Goal: Task Accomplishment & Management: Manage account settings

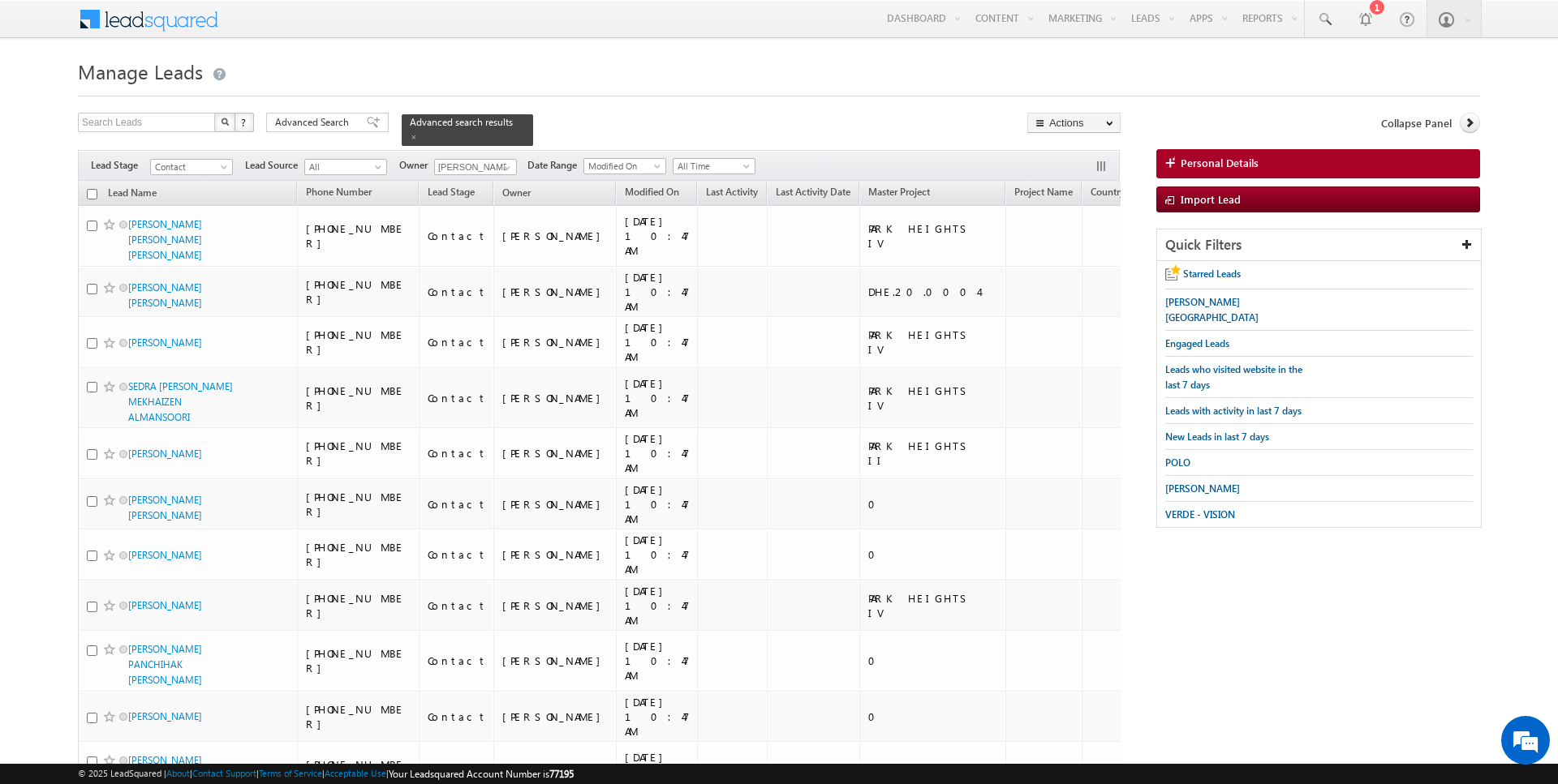
click at [643, 141] on div "Search Leads X ? 50 results found Advanced Search Advanced Search Advanced sear…" at bounding box center [599, 129] width 1043 height 33
click at [503, 168] on span at bounding box center [507, 168] width 13 height 13
click at [454, 194] on link "Current User" at bounding box center [515, 200] width 162 height 19
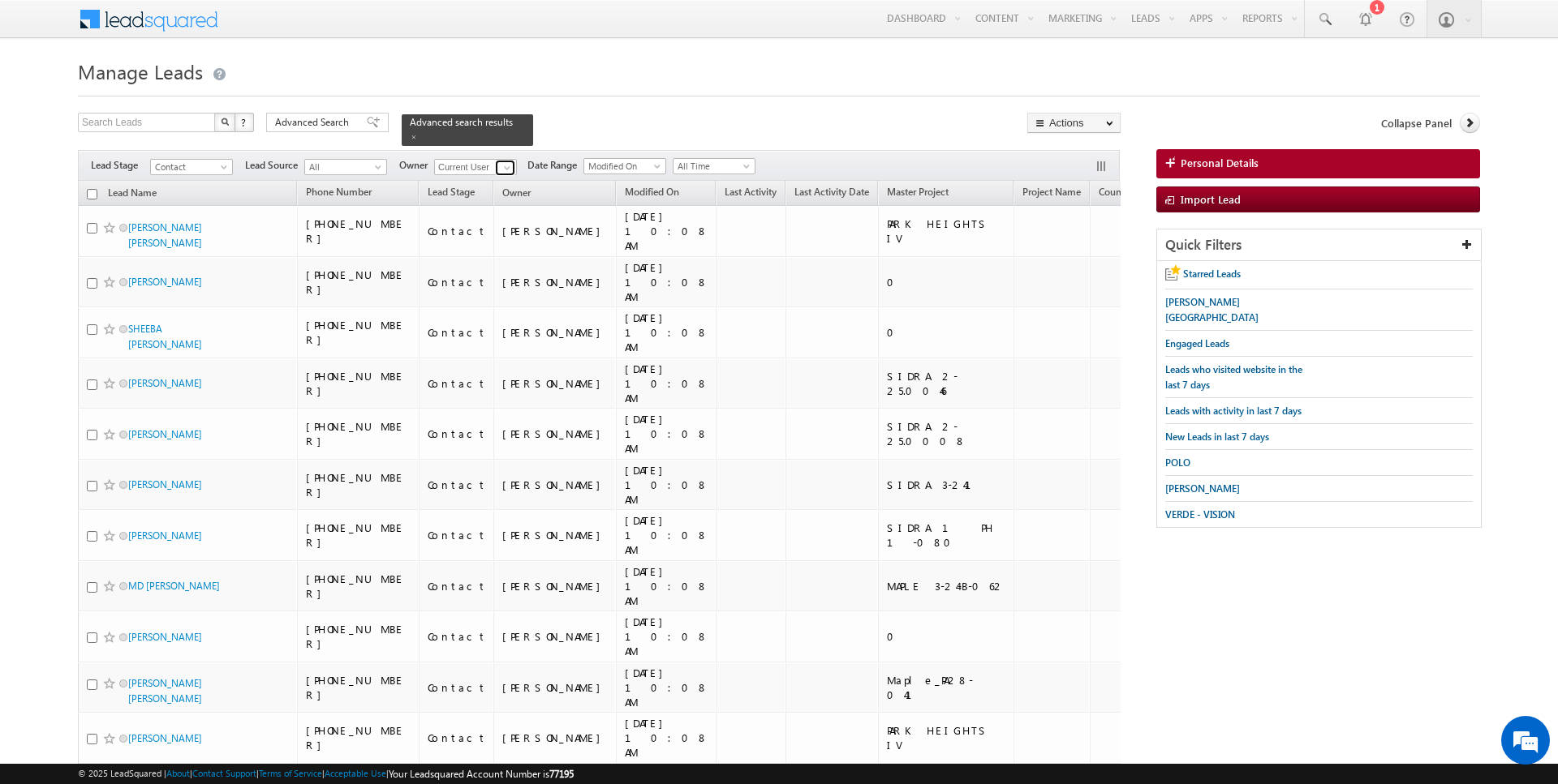
click at [501, 168] on span at bounding box center [507, 168] width 13 height 13
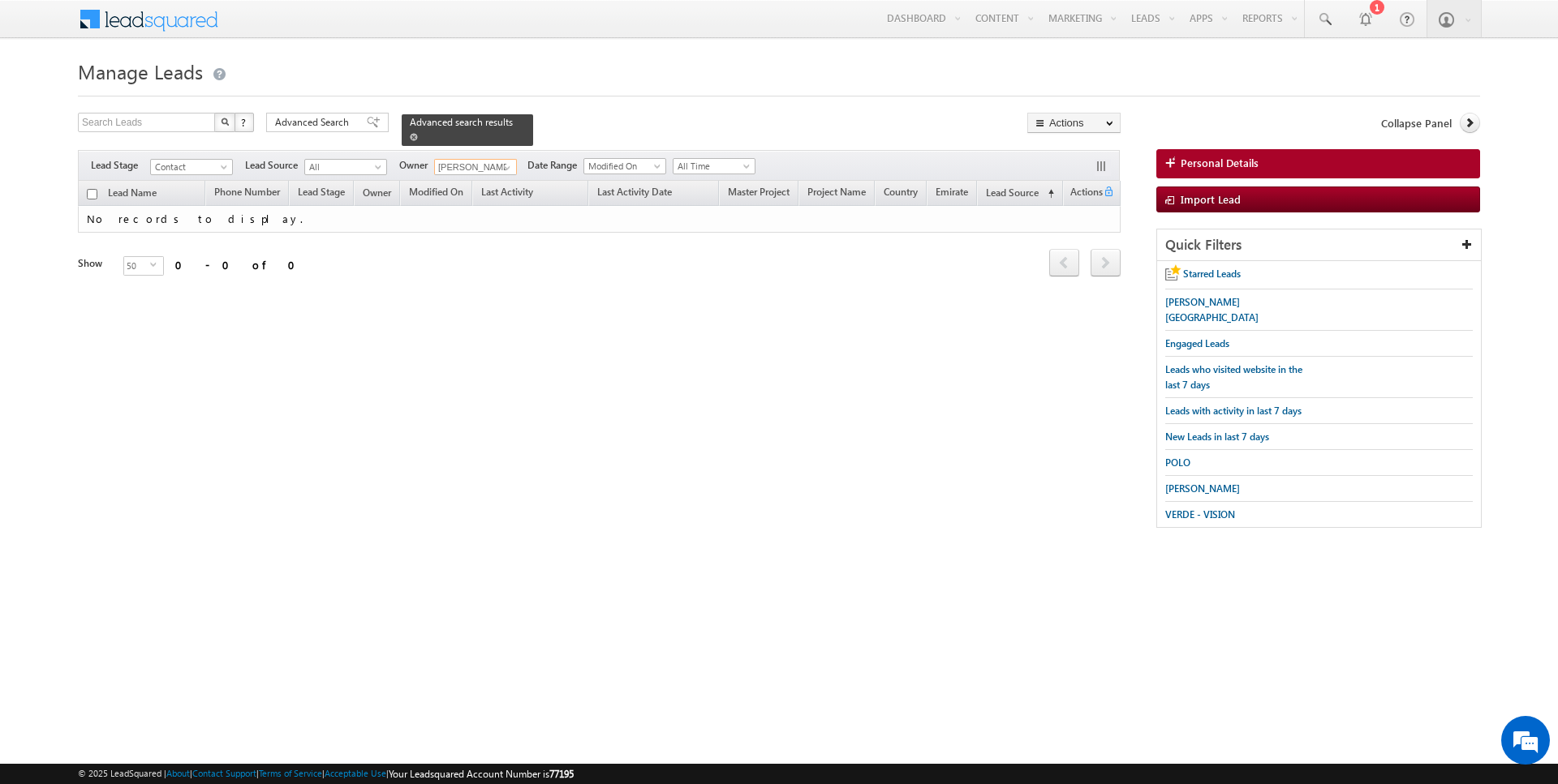
type input "[PERSON_NAME]"
click at [410, 139] on span at bounding box center [413, 136] width 8 height 8
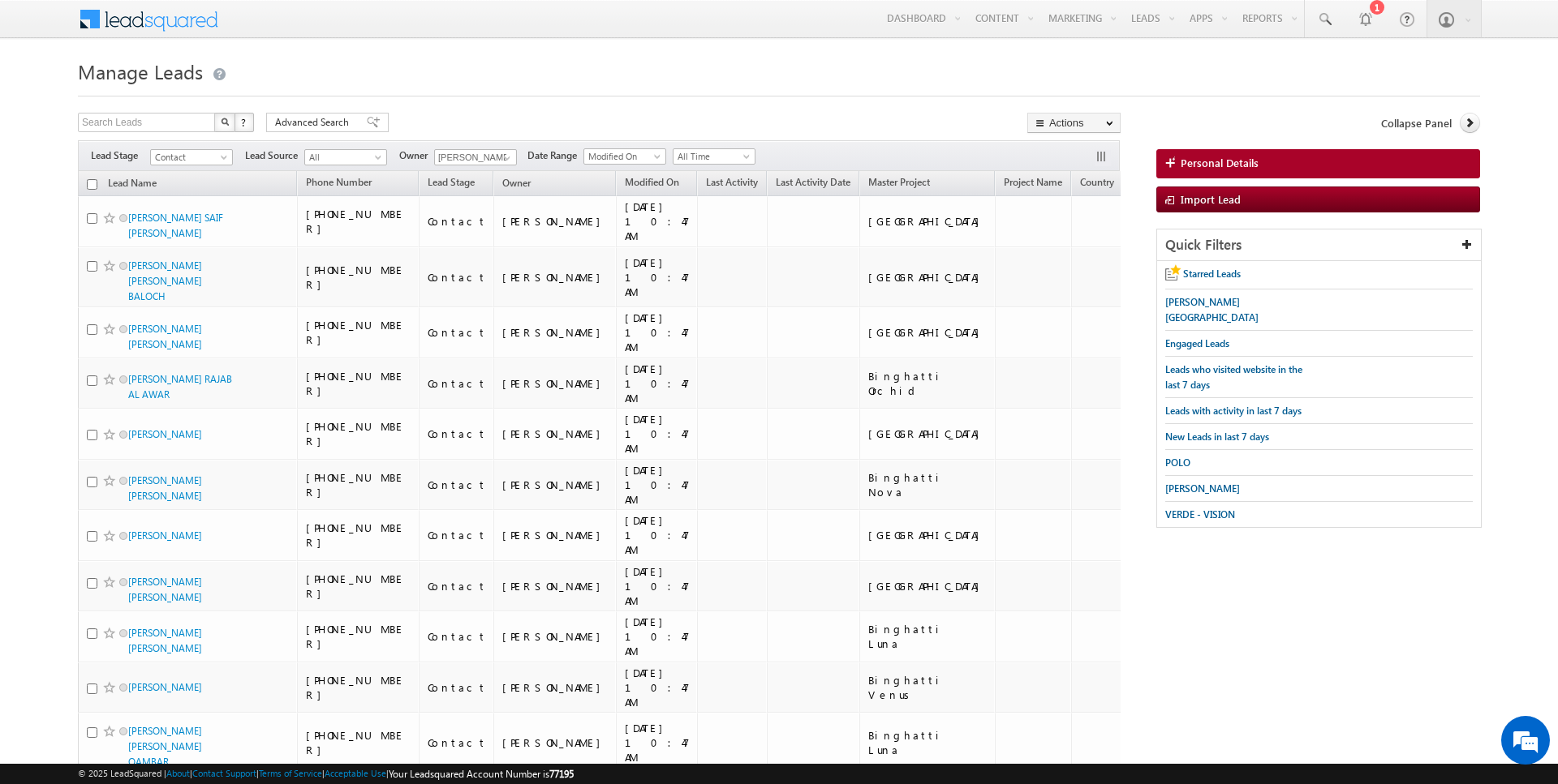
click at [524, 115] on div "Search Leads X ? 50 results found Advanced Search Advanced Search Advanced sear…" at bounding box center [599, 125] width 1043 height 23
click at [501, 155] on span at bounding box center [507, 158] width 13 height 13
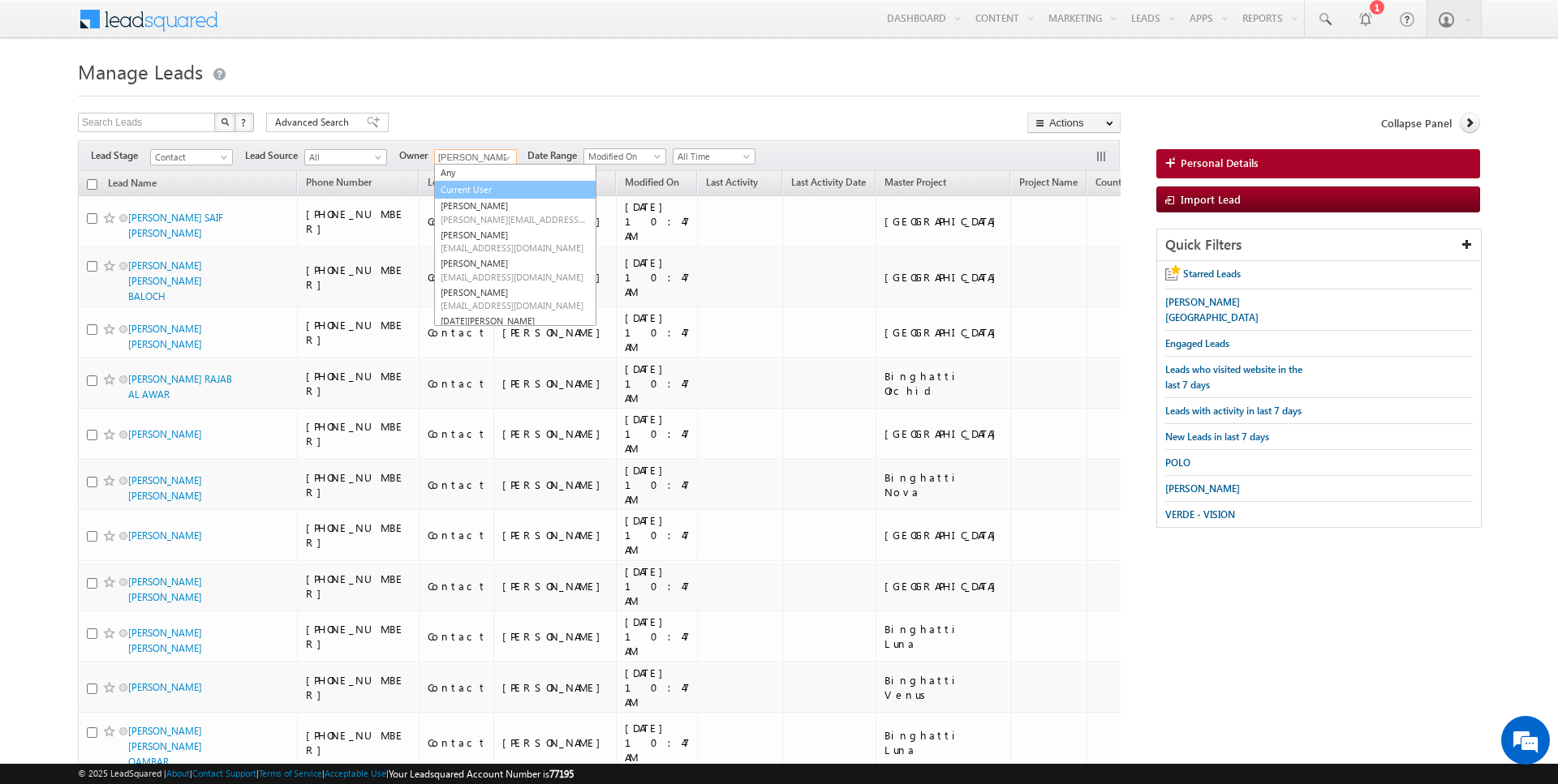
click at [476, 192] on link "Current User" at bounding box center [515, 190] width 162 height 19
type input "Current User"
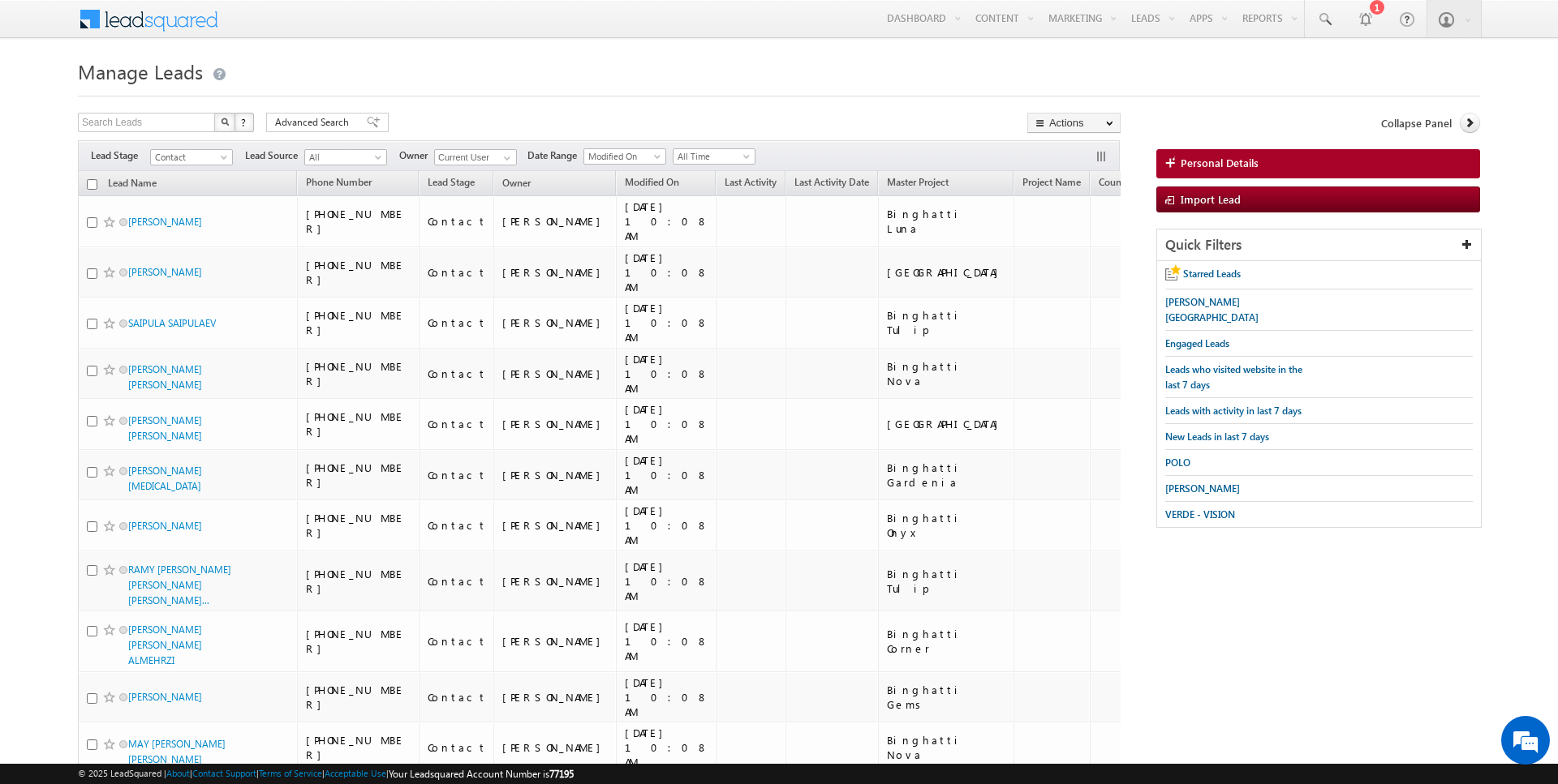
click at [90, 186] on input "checkbox" at bounding box center [92, 185] width 11 height 11
checkbox input "true"
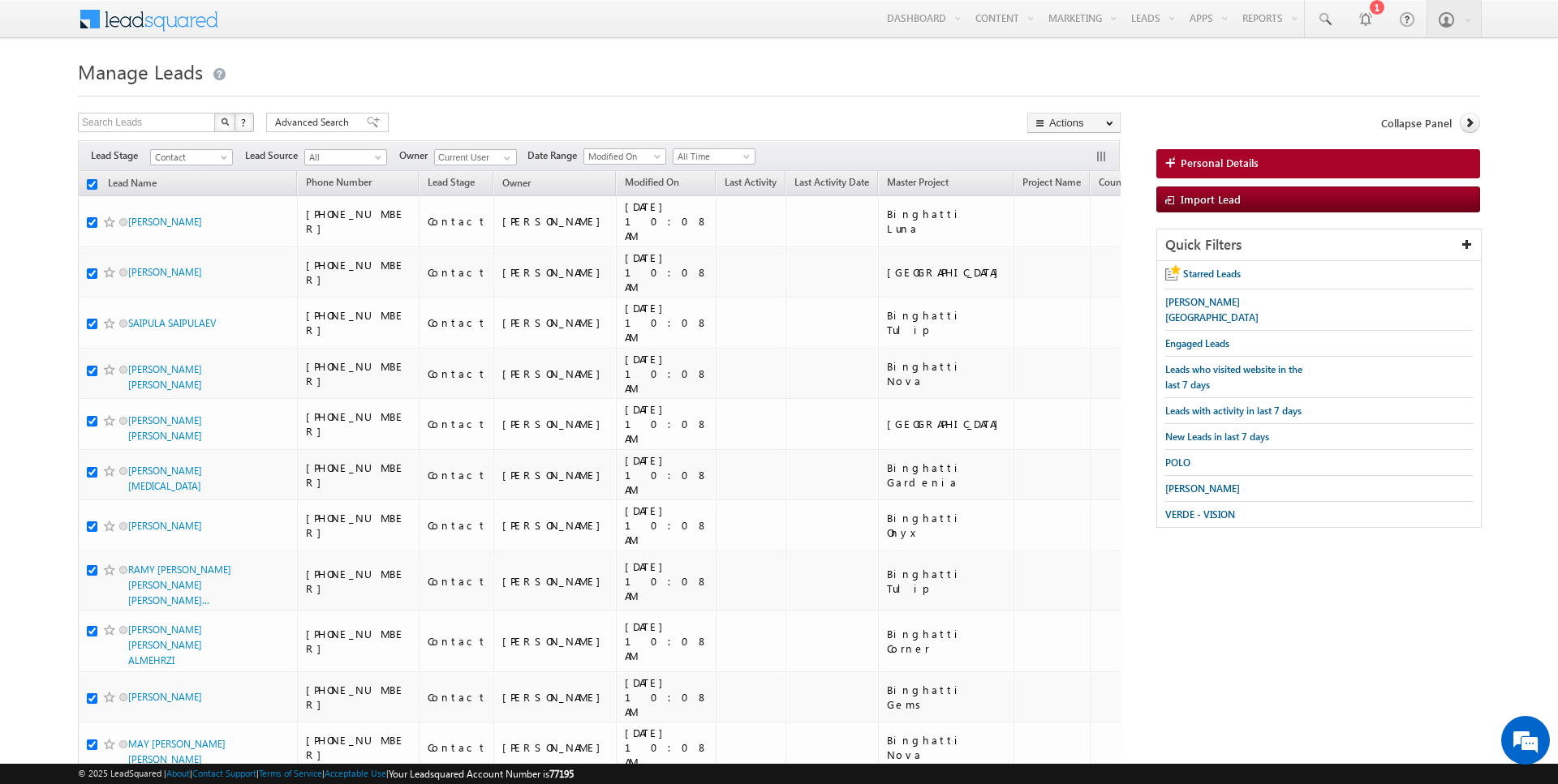
checkbox input "true"
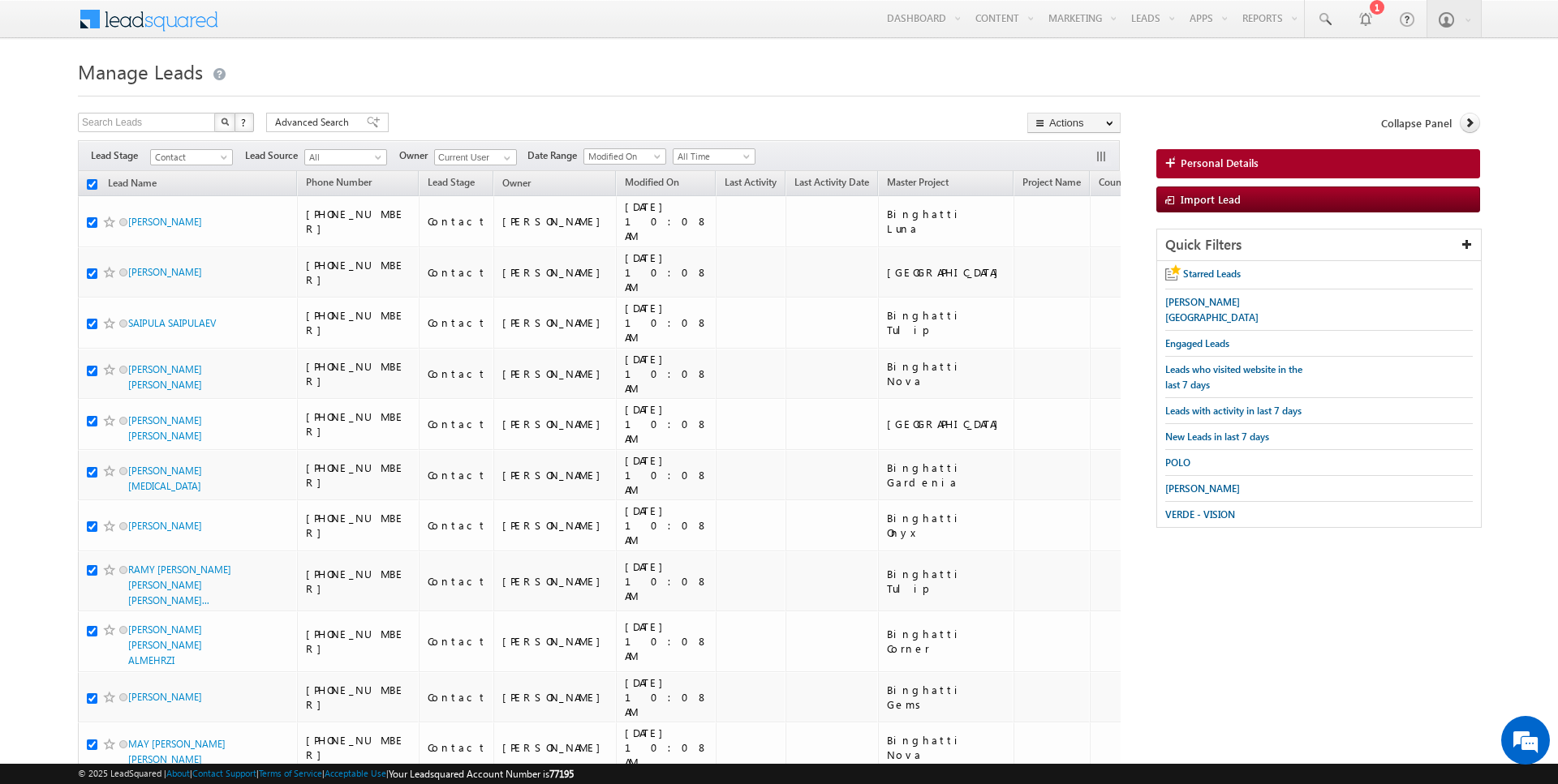
checkbox input "true"
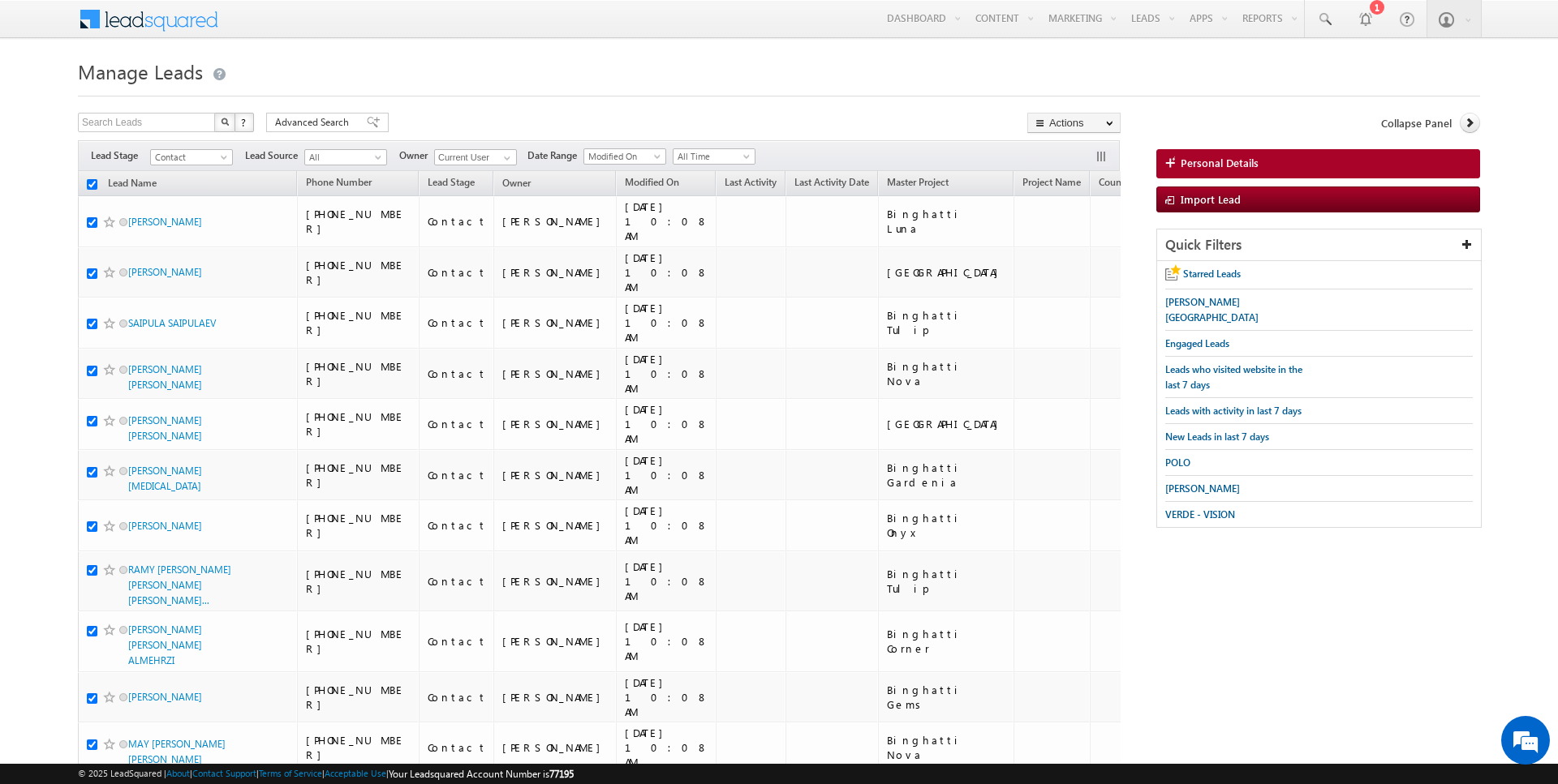
checkbox input "true"
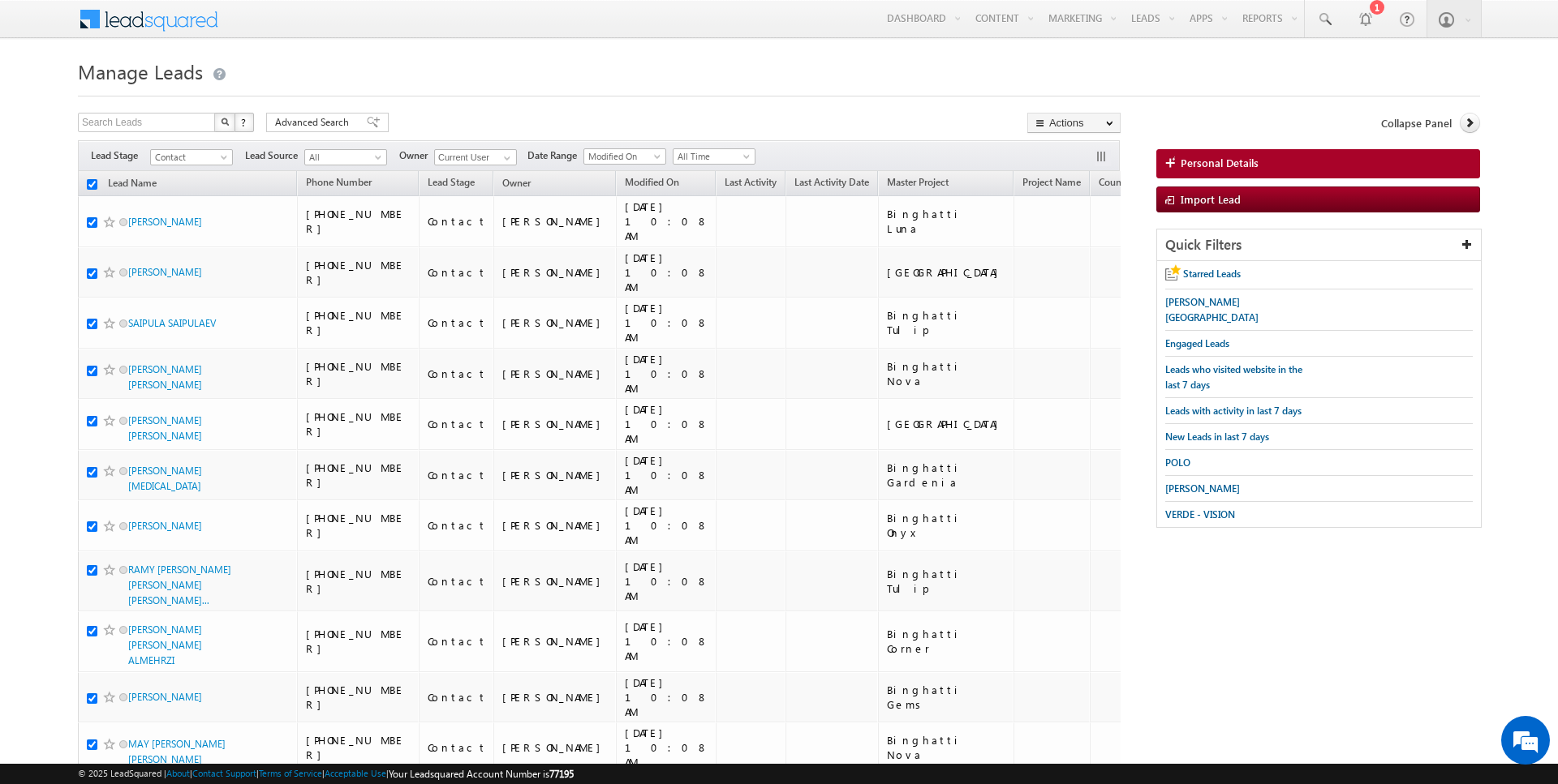
checkbox input "true"
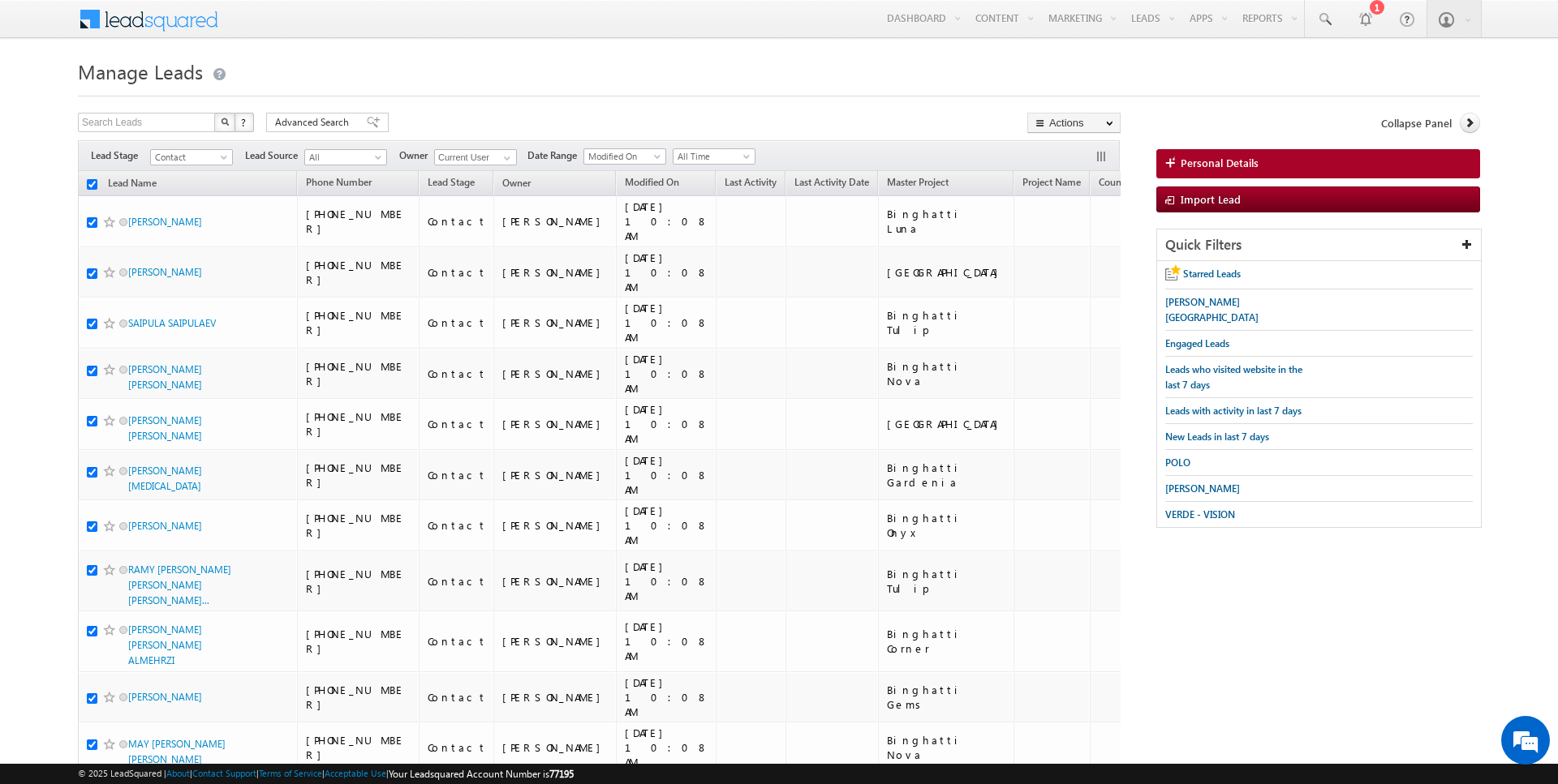
checkbox input "true"
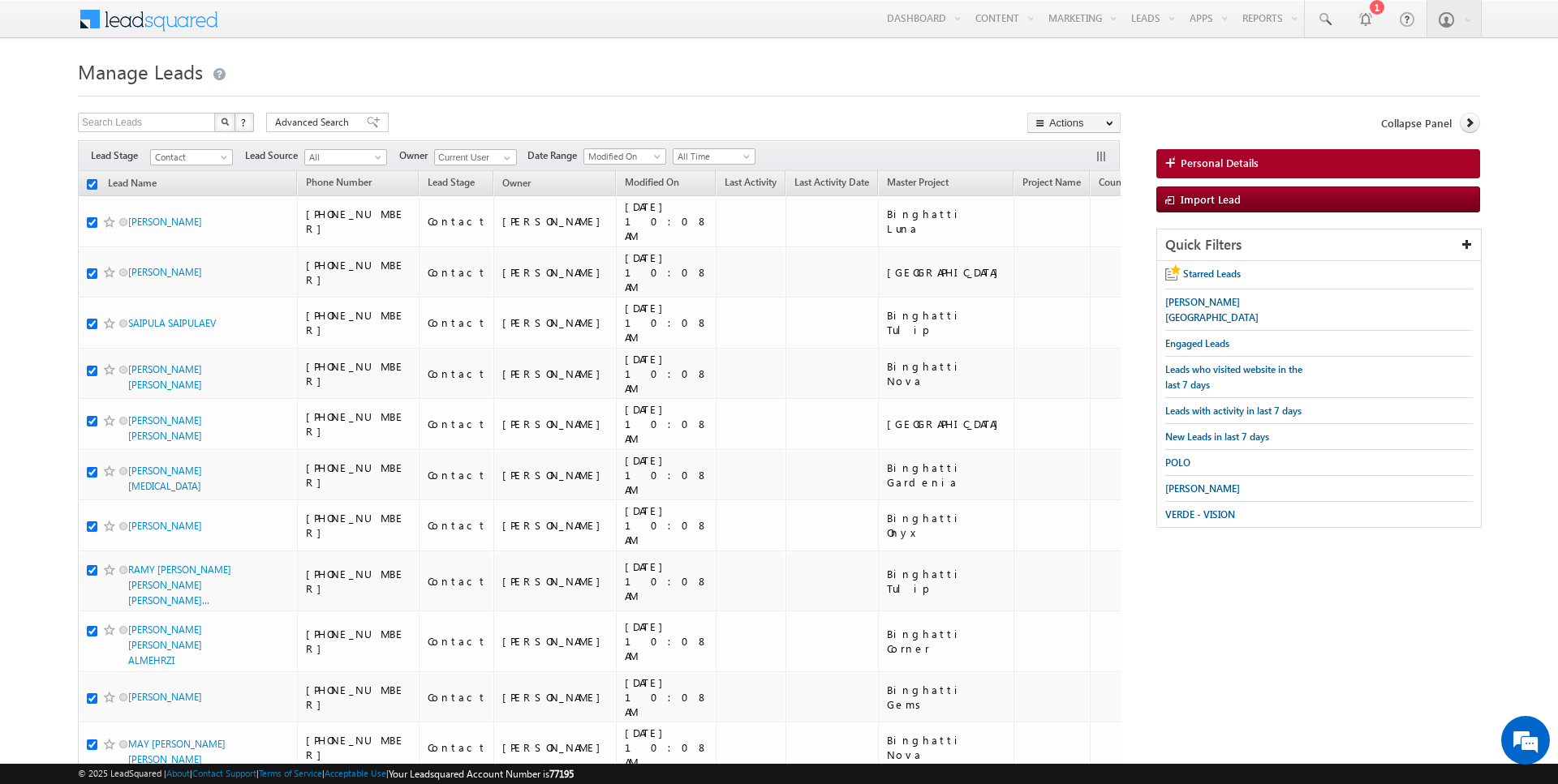
checkbox input "true"
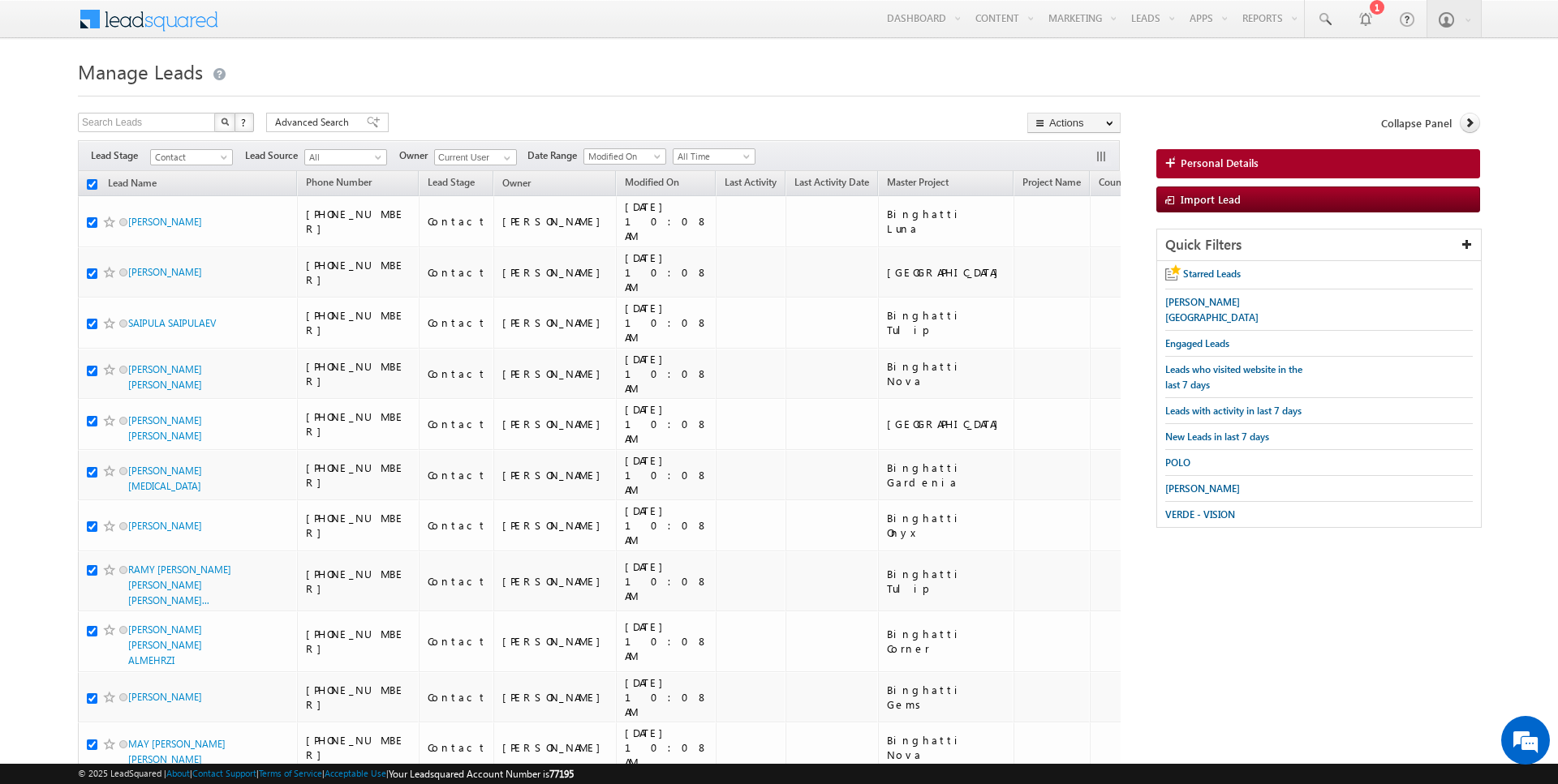
checkbox input "true"
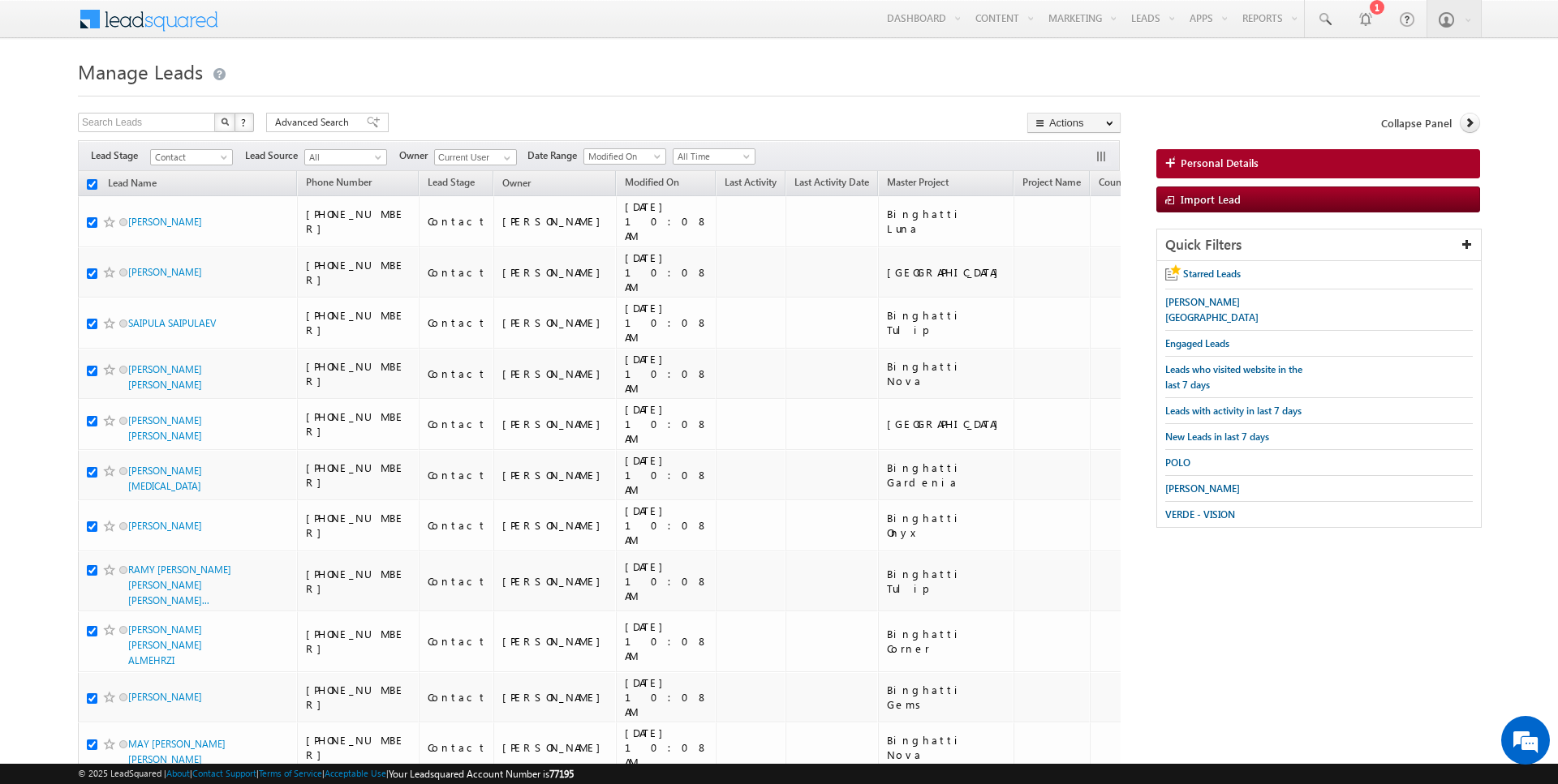
checkbox input "true"
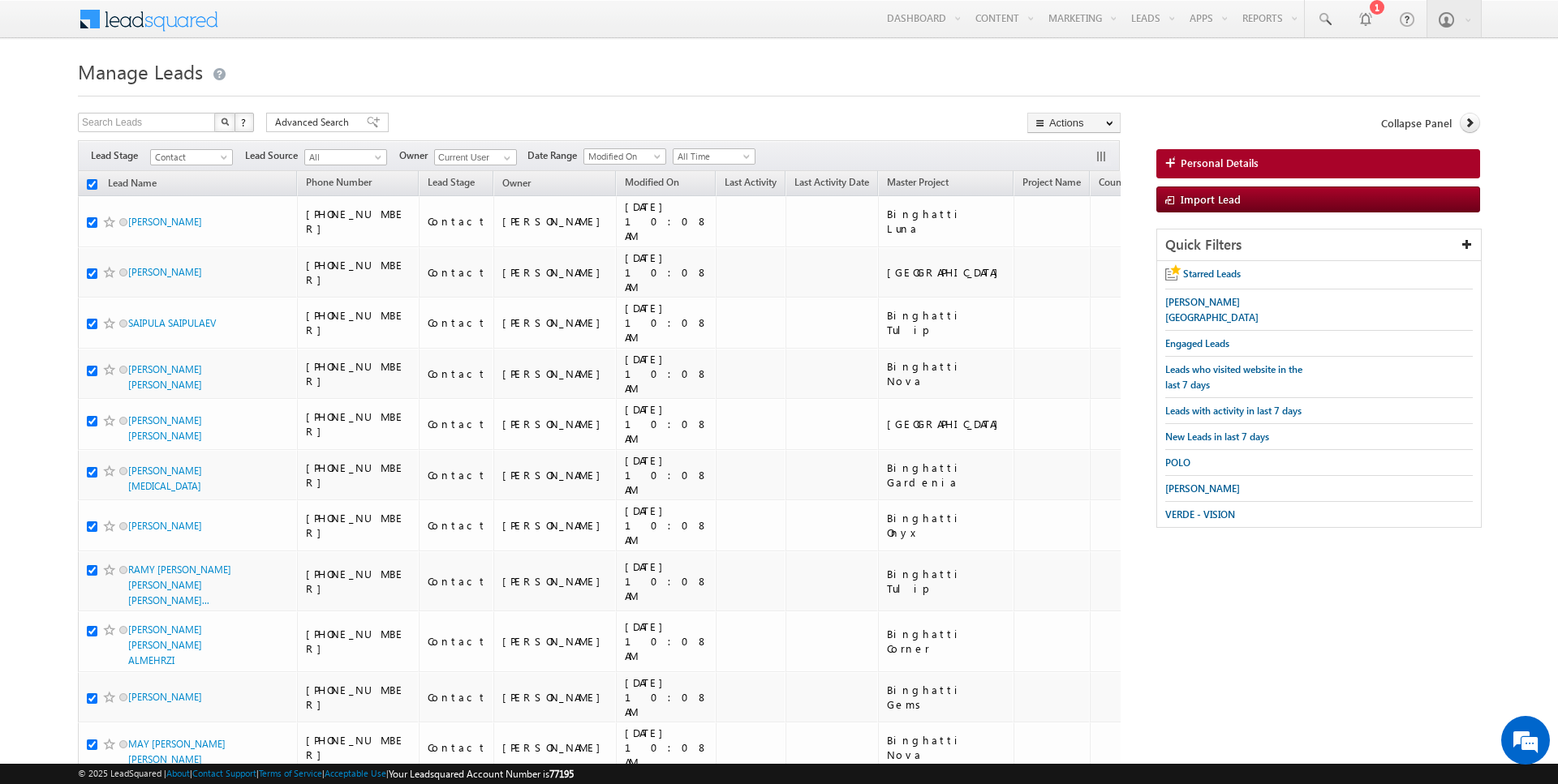
checkbox input "true"
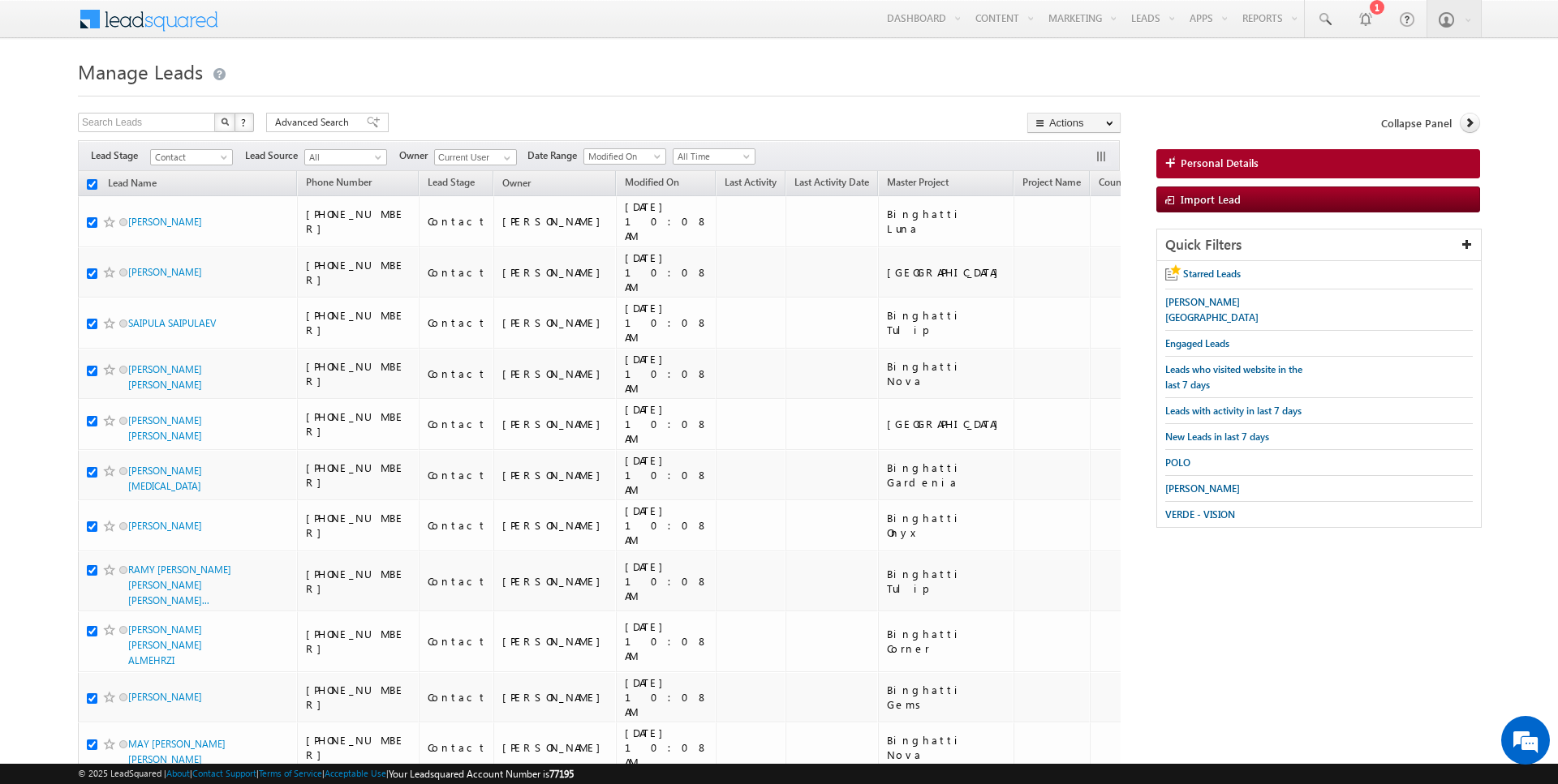
checkbox input "true"
click at [1070, 263] on link "Change Owner" at bounding box center [1074, 263] width 91 height 20
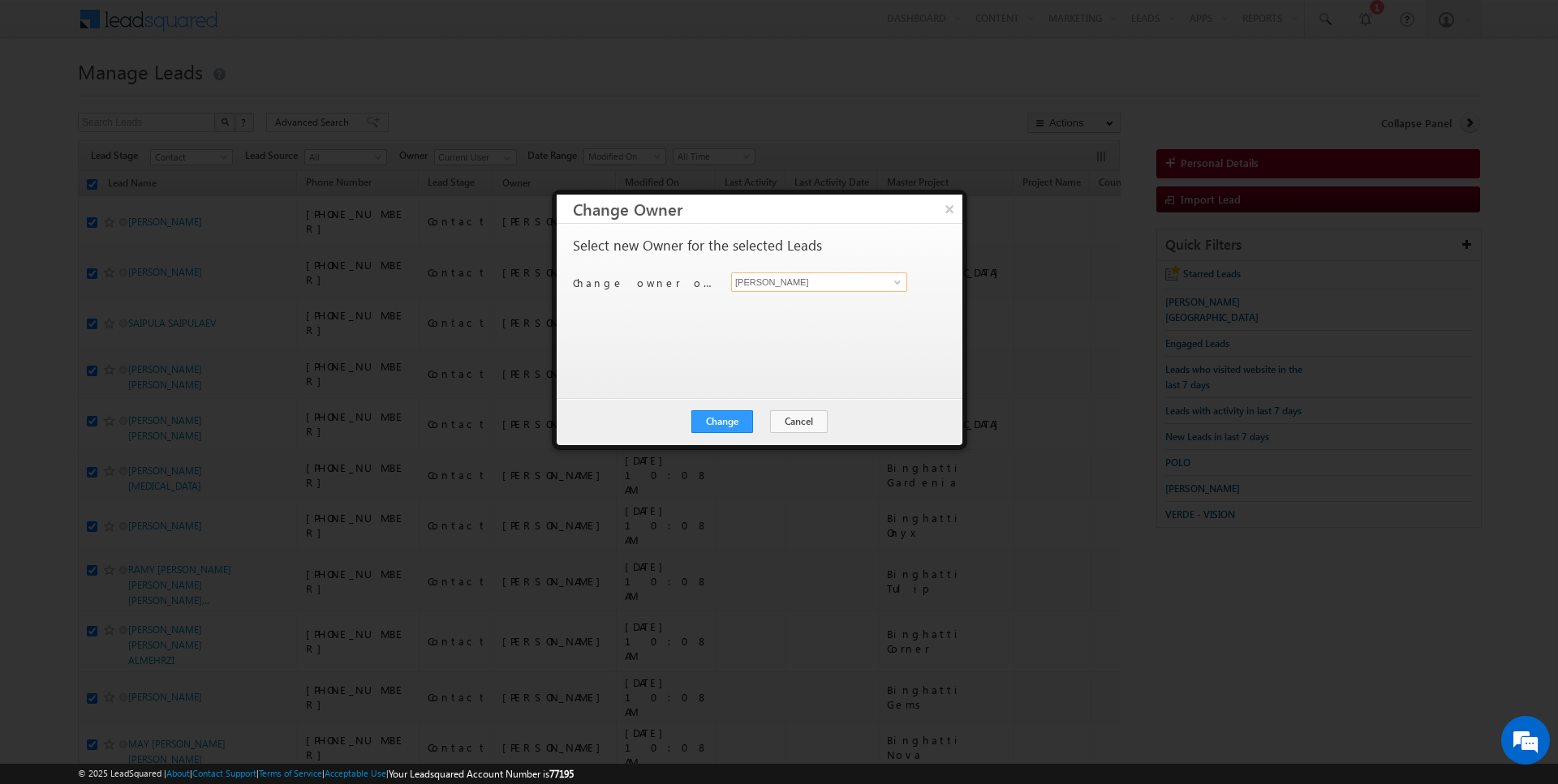
click at [792, 281] on input "[PERSON_NAME]" at bounding box center [819, 282] width 176 height 20
type input "[PERSON_NAME]"
click at [740, 424] on button "Change" at bounding box center [722, 421] width 62 height 22
click at [765, 424] on button "Close" at bounding box center [762, 421] width 52 height 22
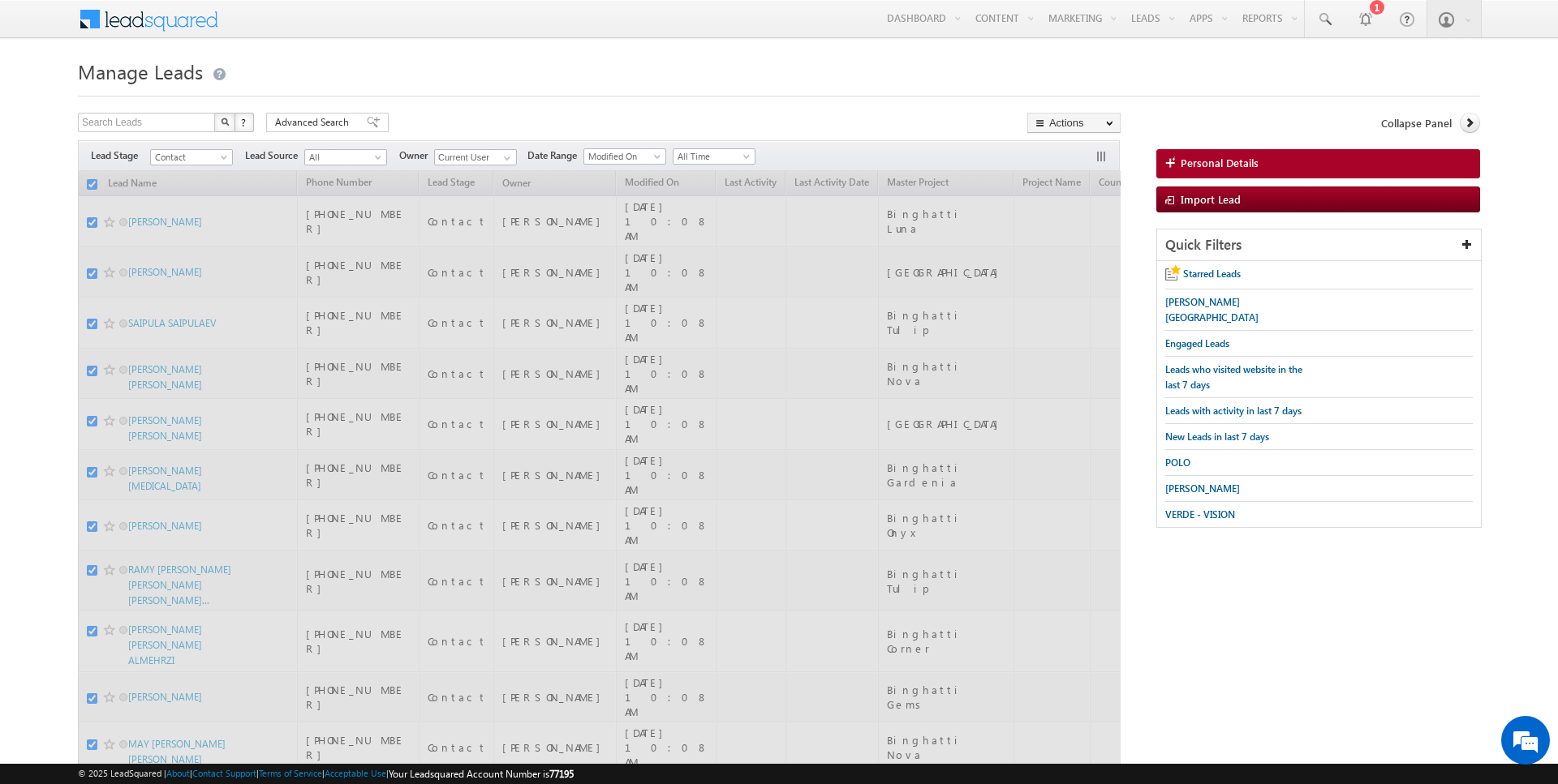
checkbox input "false"
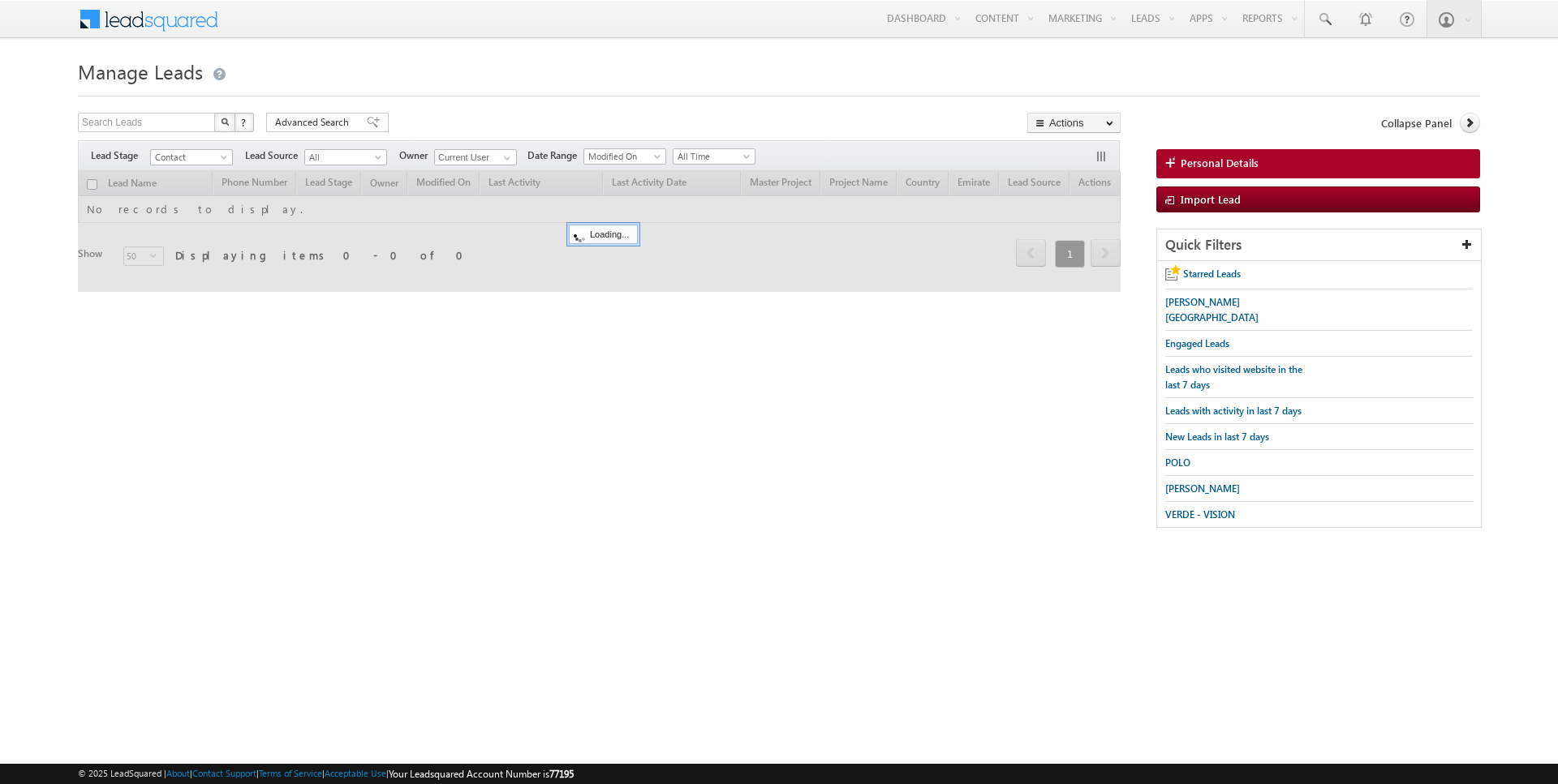
click at [91, 183] on input "checkbox" at bounding box center [92, 185] width 11 height 11
checkbox input "true"
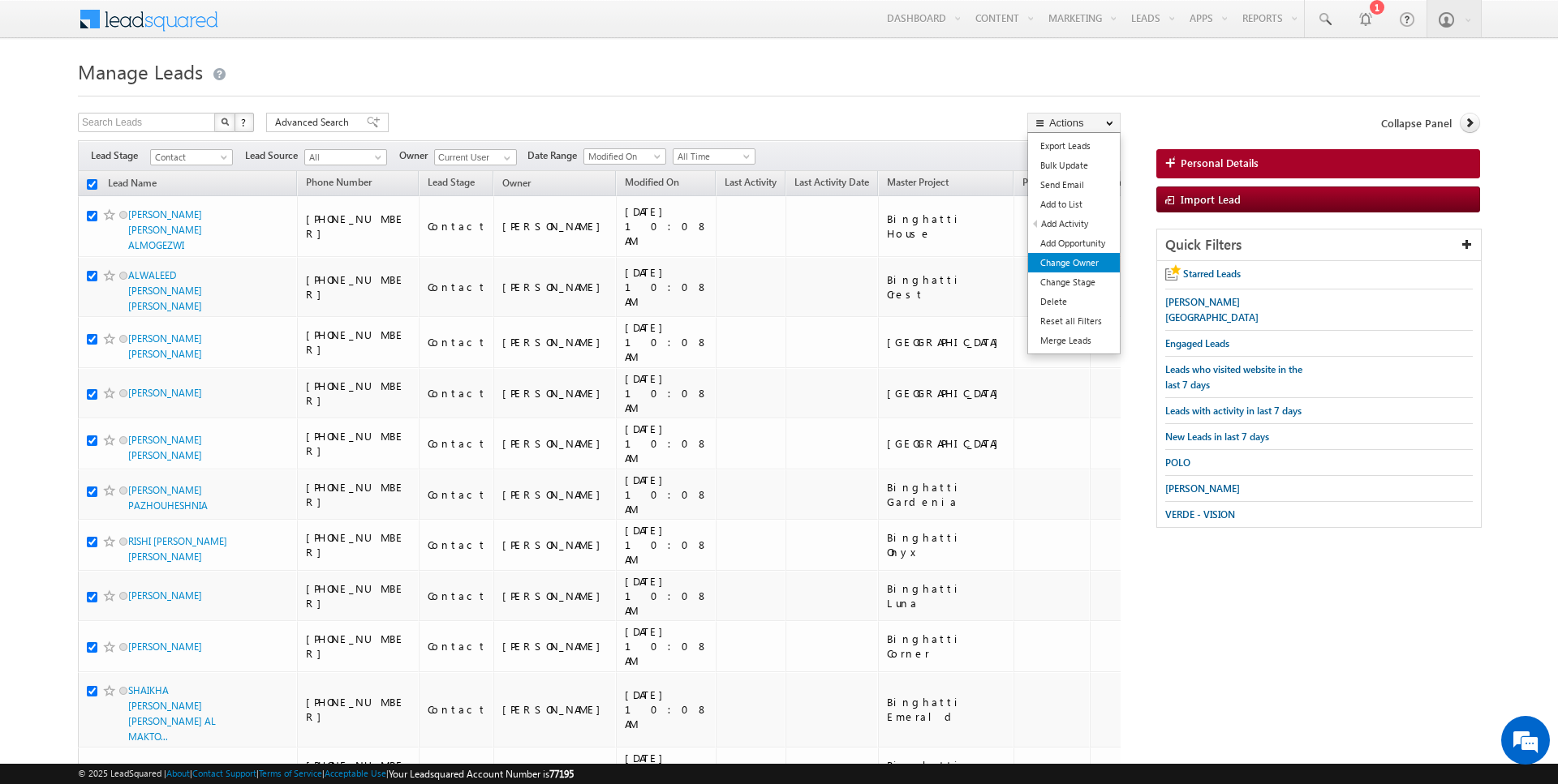
click at [1068, 256] on link "Change Owner" at bounding box center [1074, 263] width 91 height 20
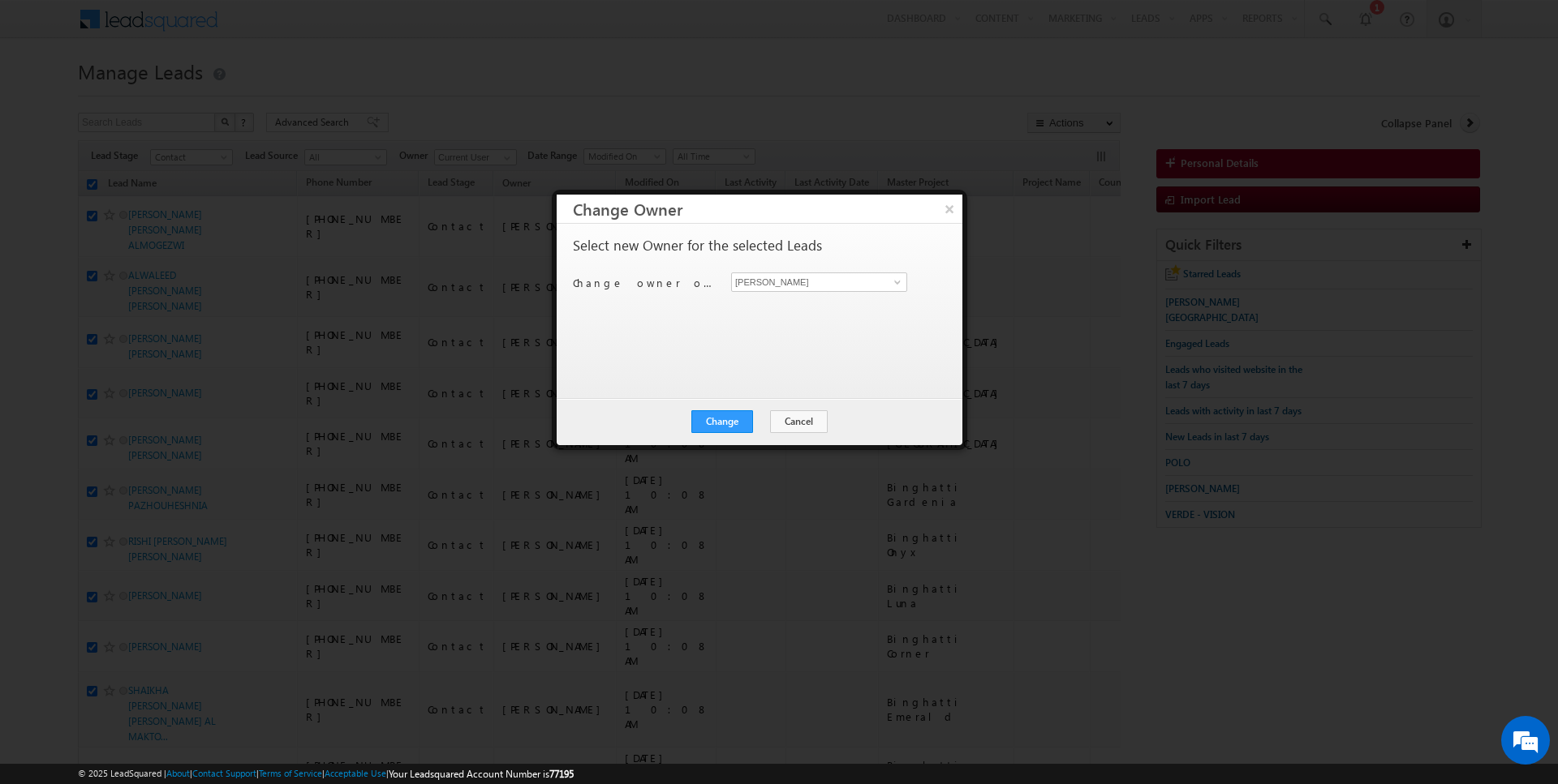
click at [773, 291] on div "Change owner of 50 leads to Rajender Rautela Rajender Rautela" at bounding box center [757, 285] width 370 height 25
click at [771, 280] on input "[PERSON_NAME]" at bounding box center [819, 282] width 176 height 20
type input "[PERSON_NAME]"
click at [736, 424] on button "Change" at bounding box center [722, 421] width 62 height 22
click at [751, 423] on button "Close" at bounding box center [762, 421] width 52 height 22
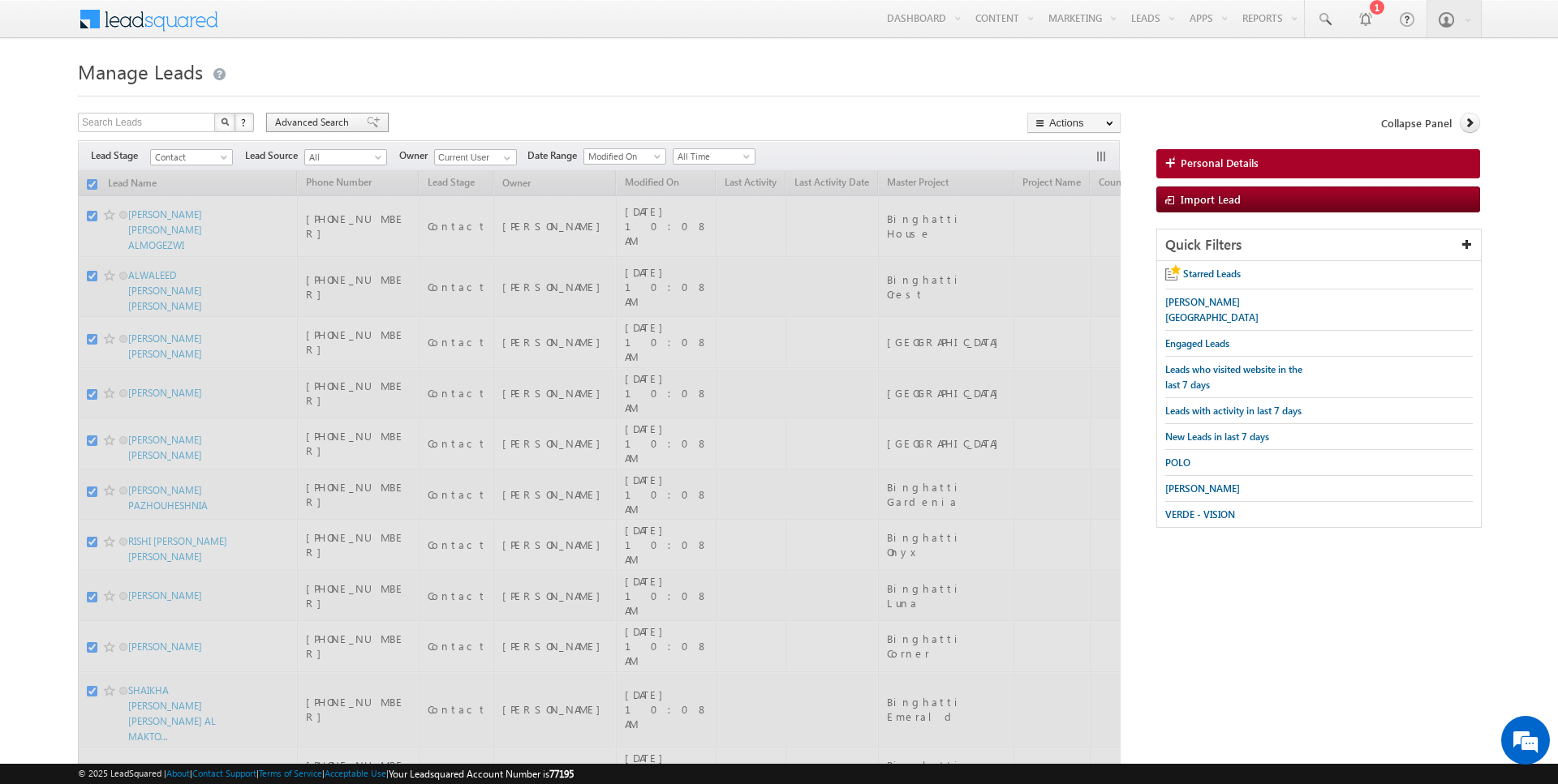
click at [333, 123] on span "Advanced Search" at bounding box center [315, 123] width 79 height 14
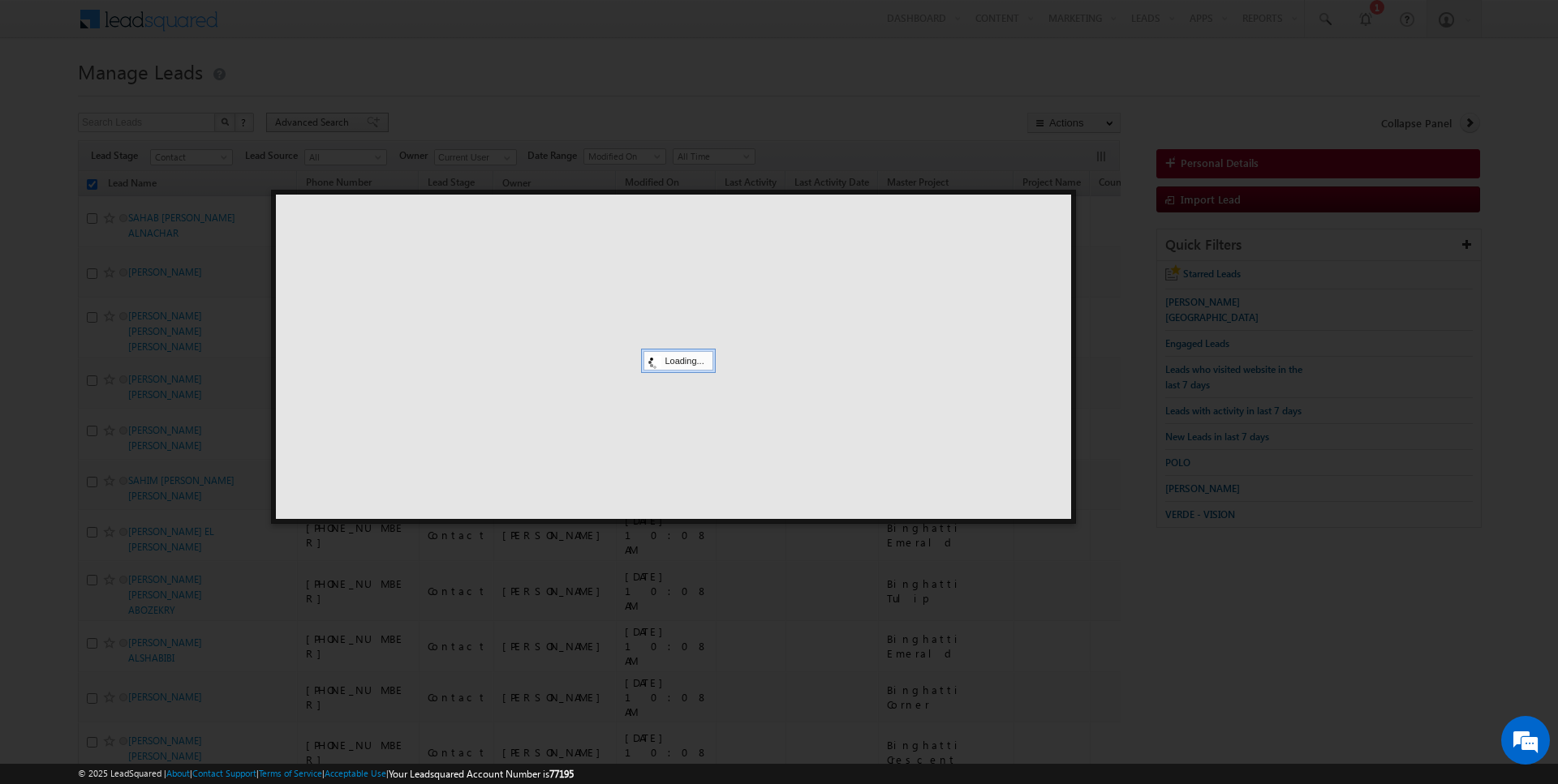
checkbox input "false"
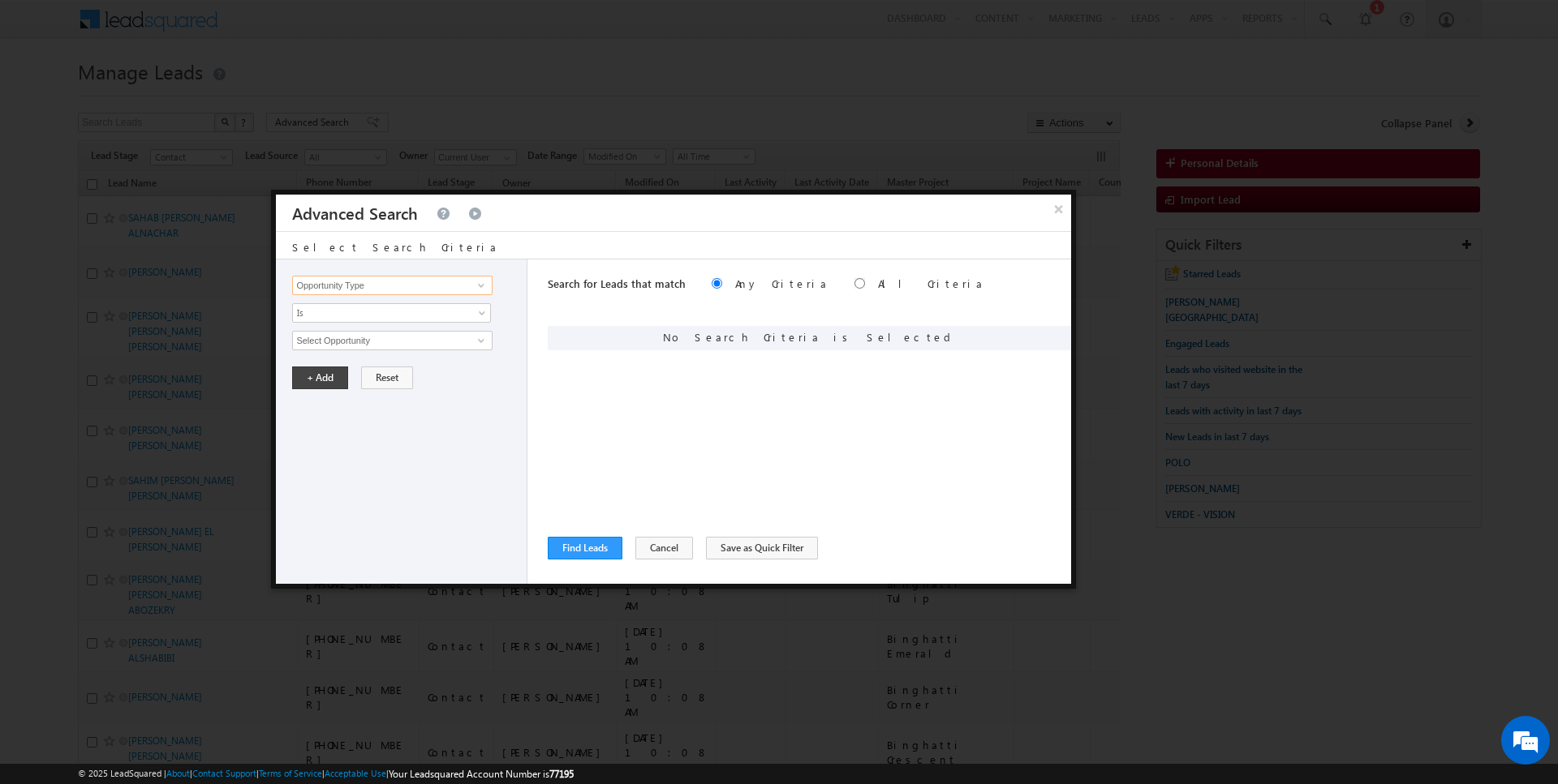
click at [403, 289] on input "Opportunity Type" at bounding box center [392, 286] width 200 height 20
type input "Lead Source"
click at [385, 338] on span "None Selected" at bounding box center [385, 340] width 184 height 18
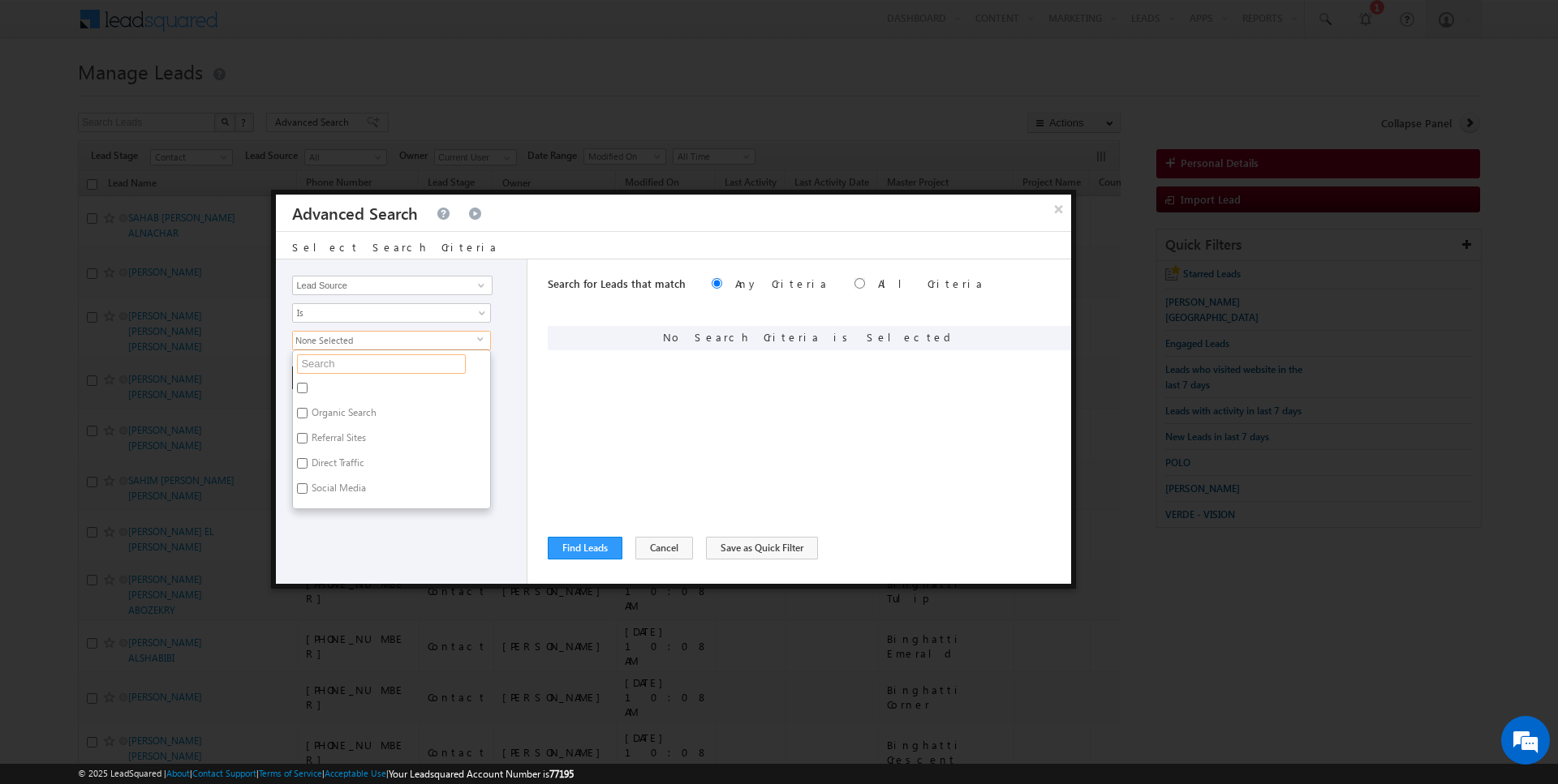
click at [364, 365] on input "text" at bounding box center [381, 365] width 169 height 20
type input "ranches"
click at [355, 388] on label "Arabian Ranches" at bounding box center [346, 391] width 107 height 25
click at [307, 388] on input "Arabian Ranches" at bounding box center [302, 388] width 11 height 11
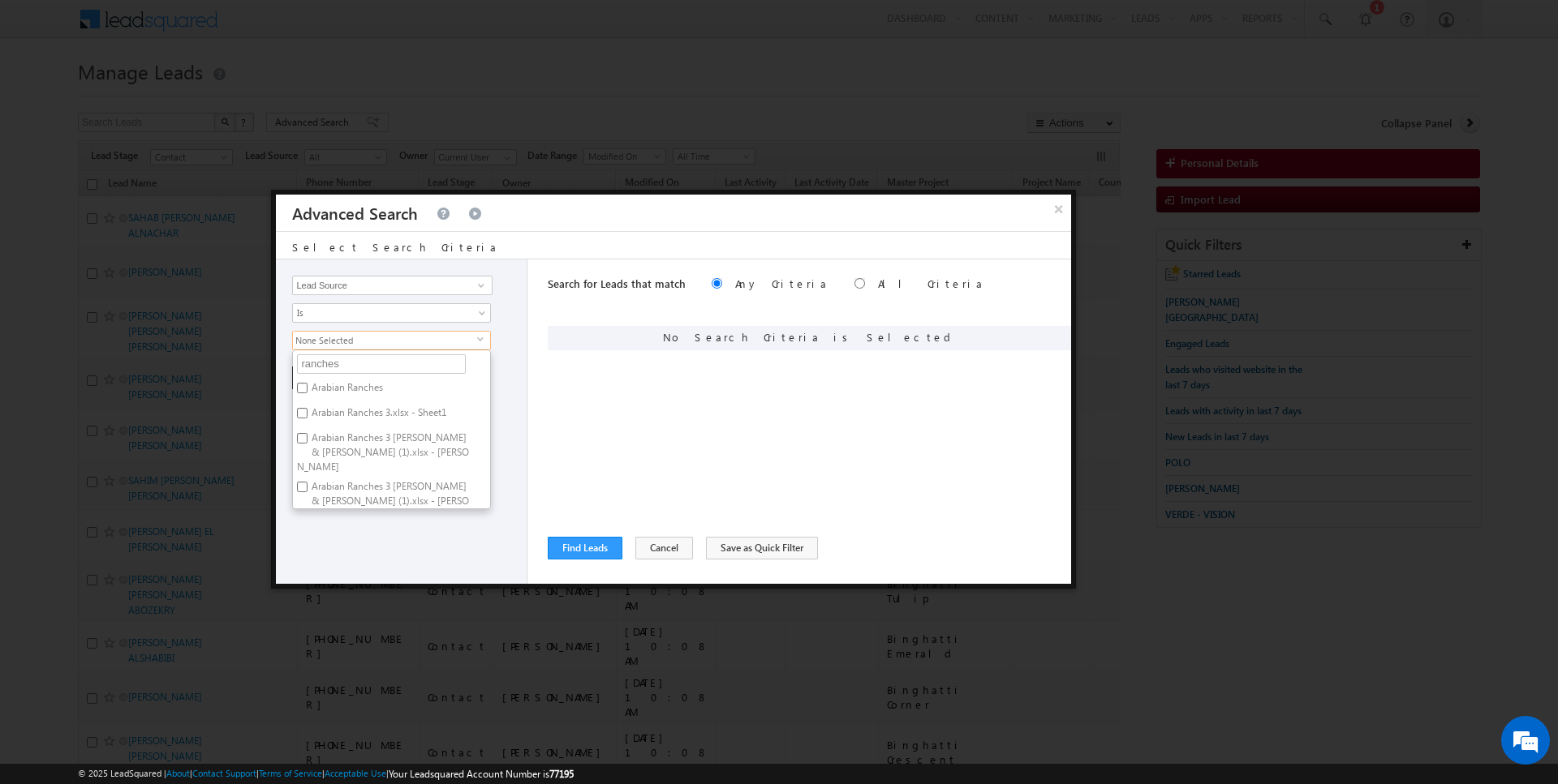
checkbox input "true"
click at [607, 388] on div "Search for Leads that match Any Criteria All Criteria Note that the current tri…" at bounding box center [809, 422] width 524 height 324
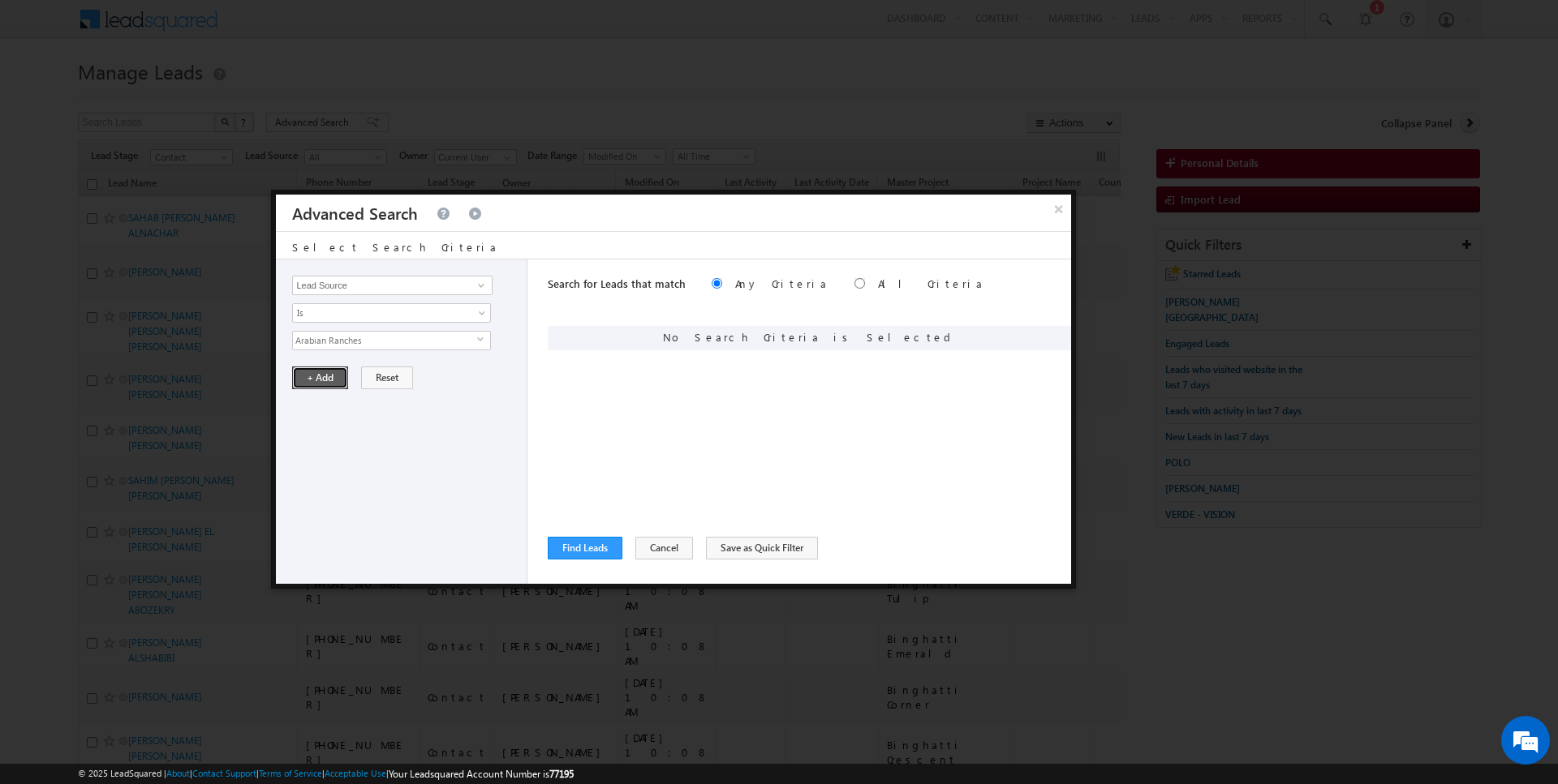
click at [295, 384] on button "+ Add" at bounding box center [320, 377] width 56 height 22
click at [570, 554] on button "Find Leads" at bounding box center [584, 547] width 74 height 22
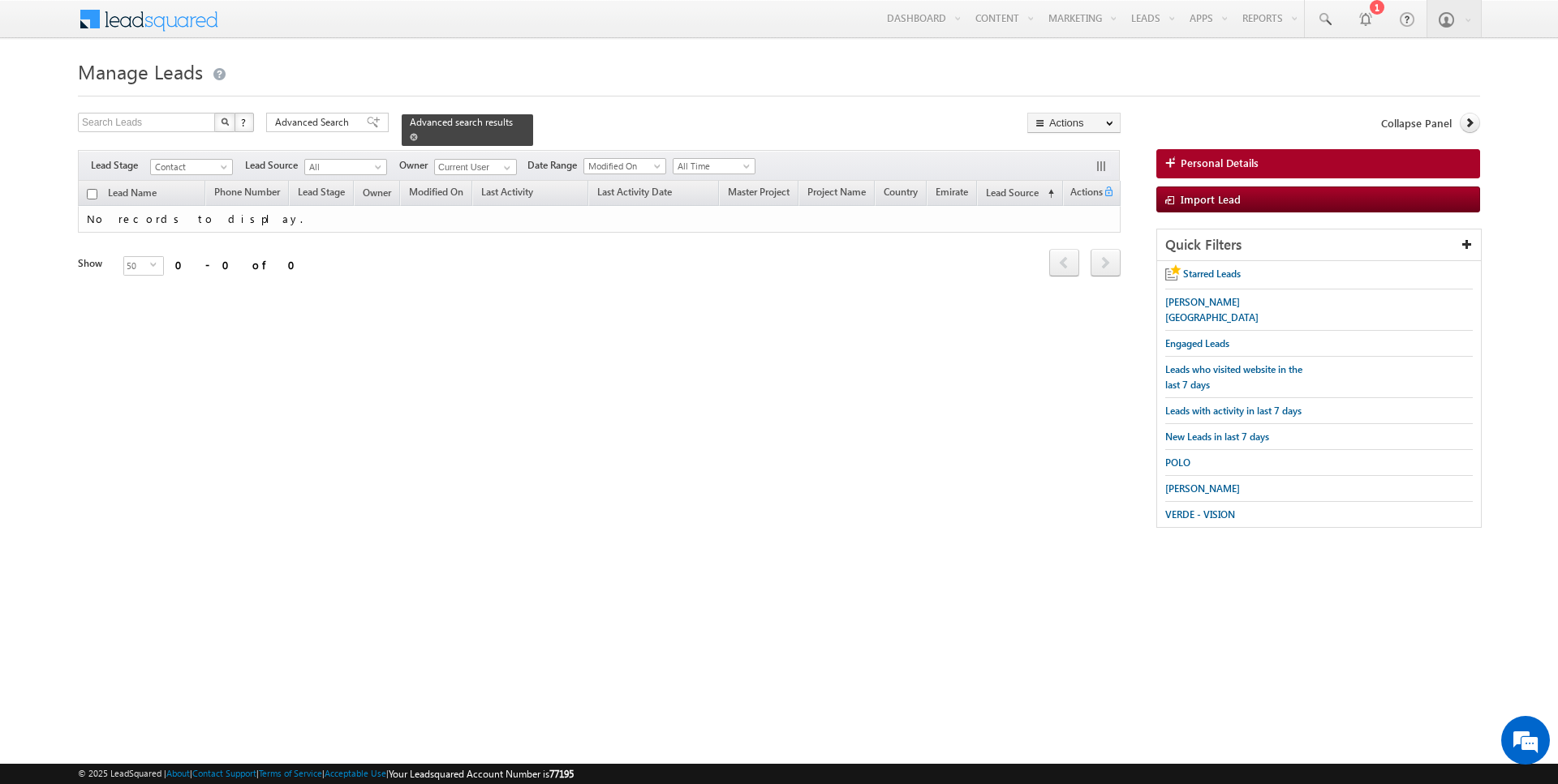
click at [402, 137] on div "Advanced search results" at bounding box center [467, 130] width 132 height 31
click at [410, 137] on span at bounding box center [413, 136] width 8 height 8
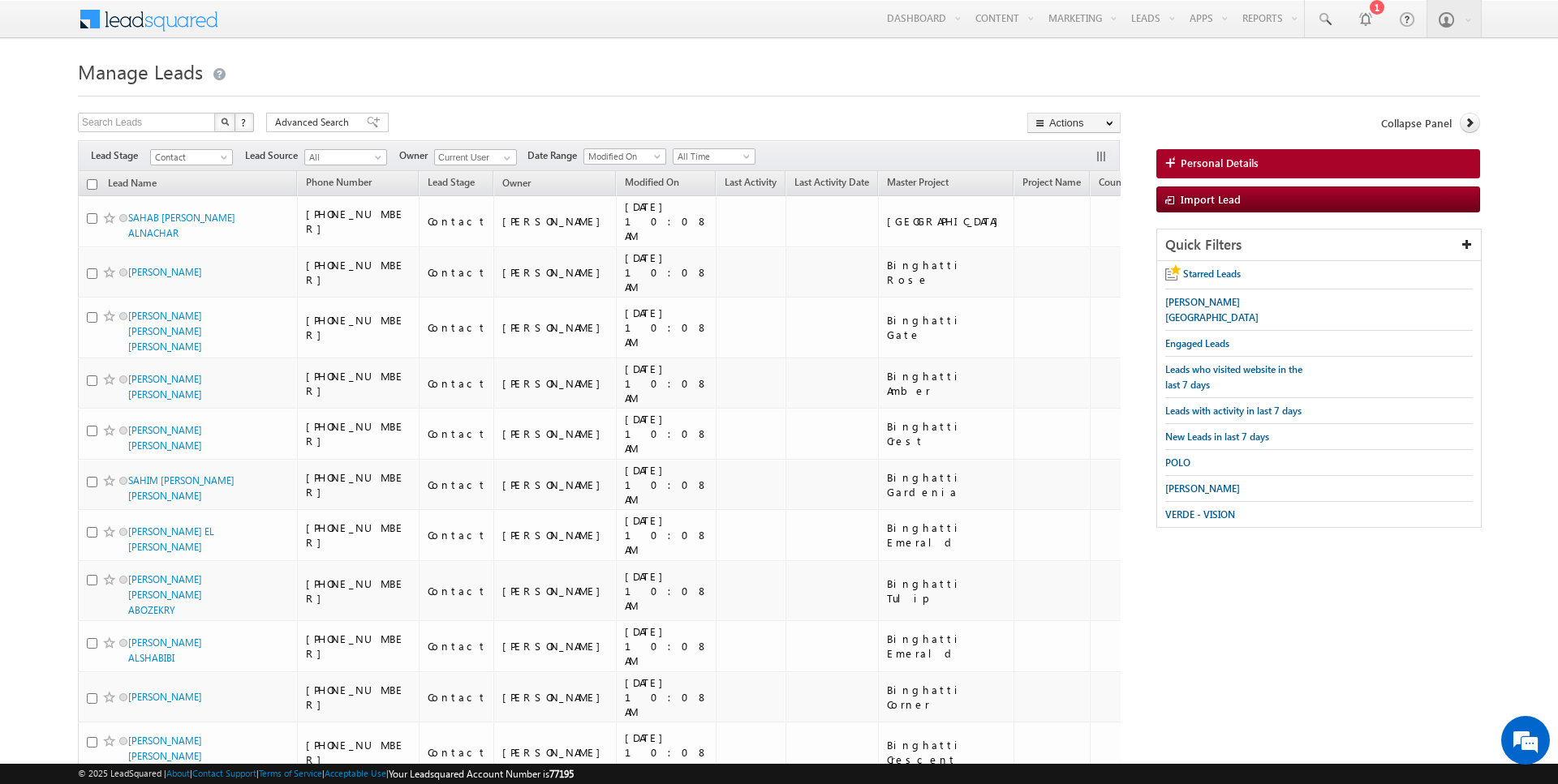
click at [90, 183] on input "checkbox" at bounding box center [92, 185] width 11 height 11
checkbox input "true"
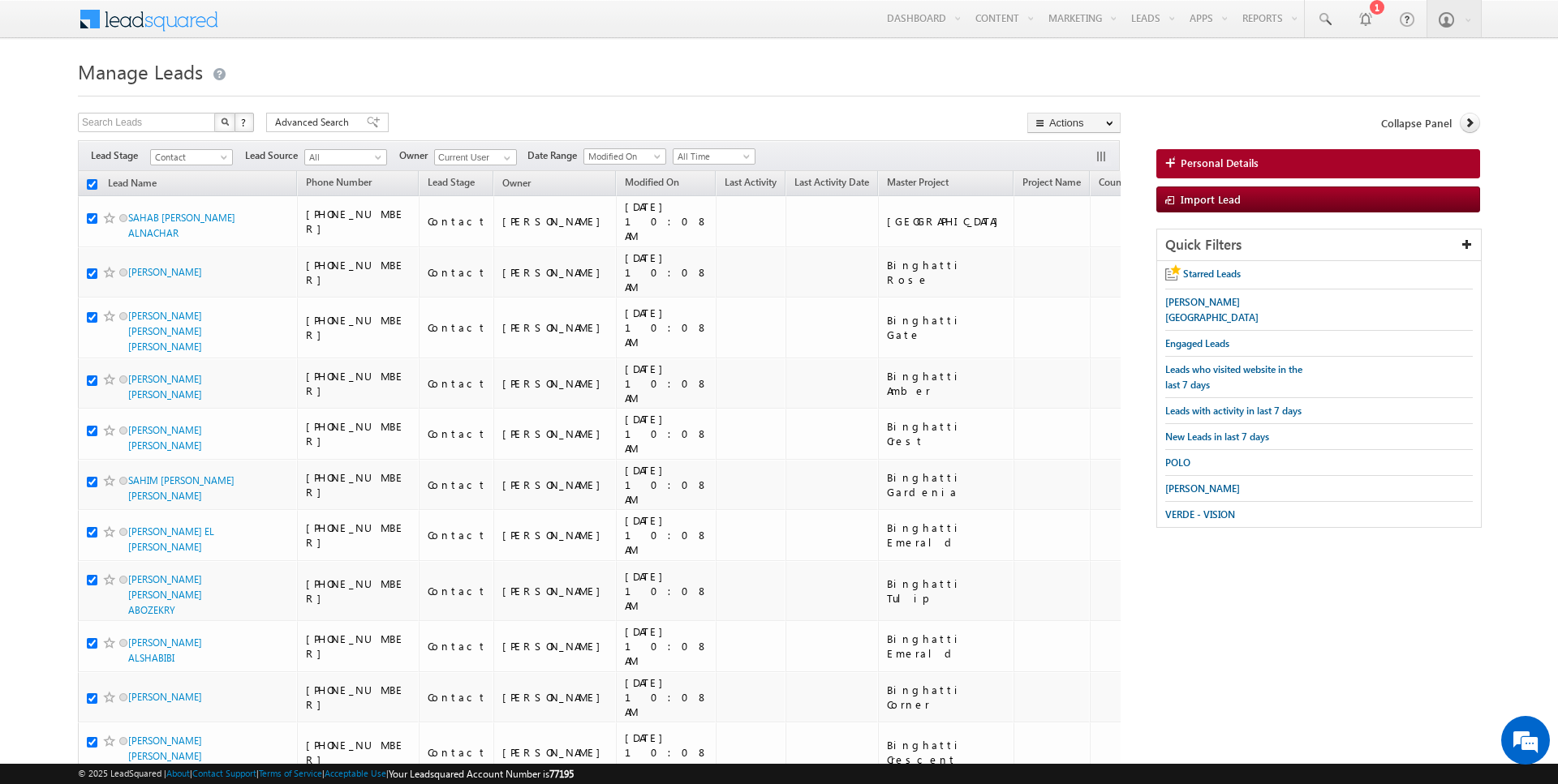
checkbox input "true"
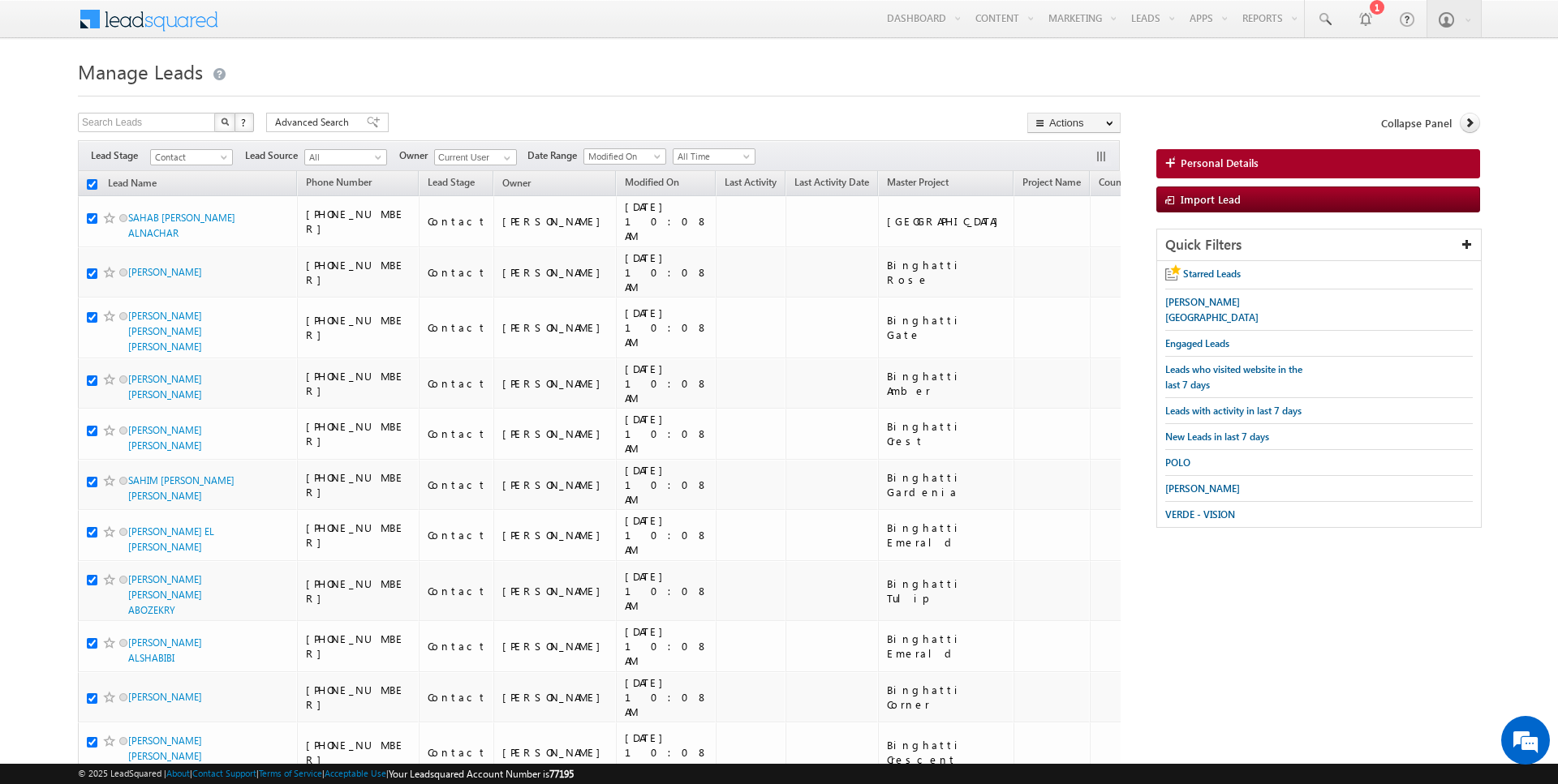
checkbox input "true"
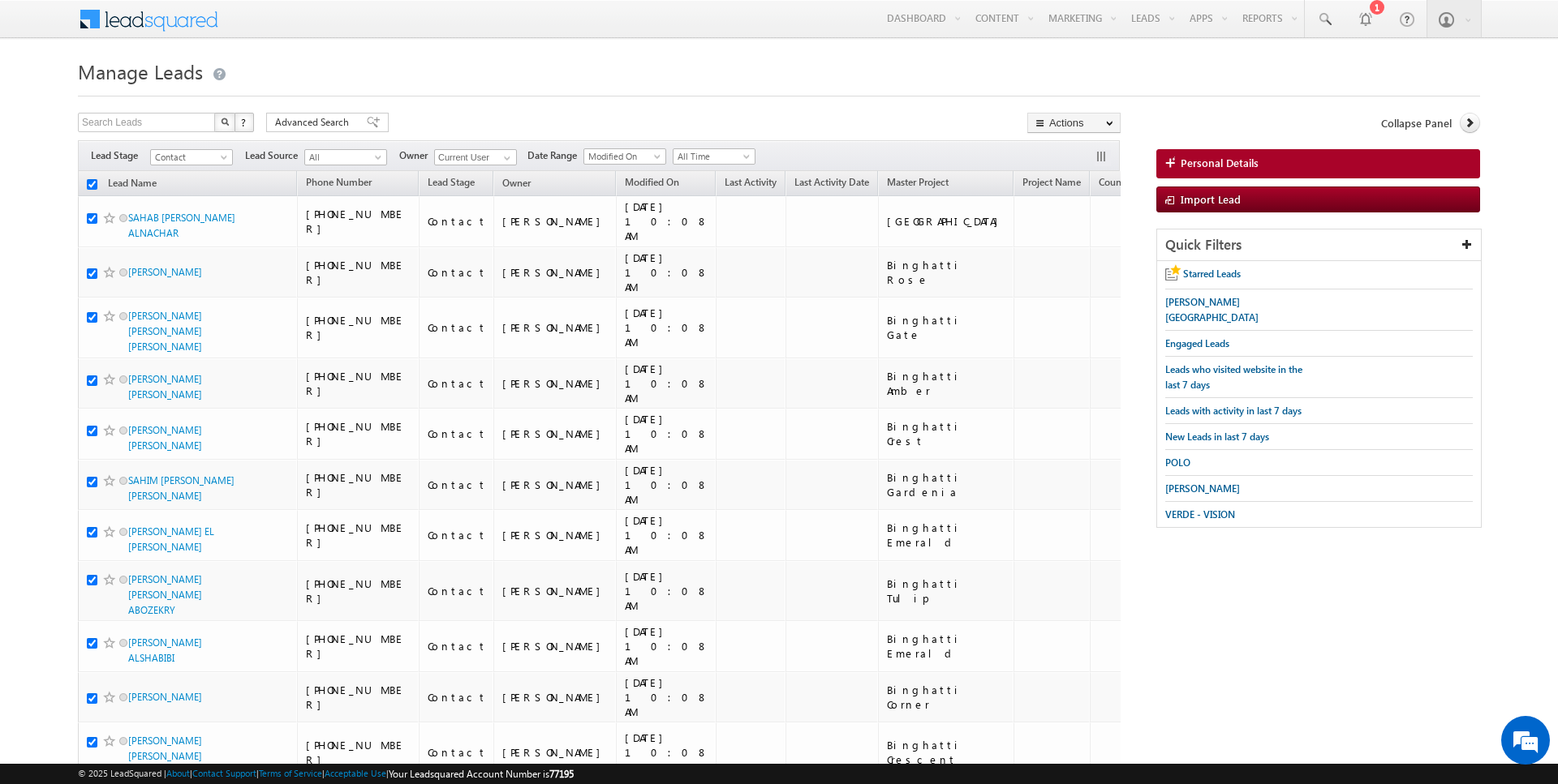
checkbox input "true"
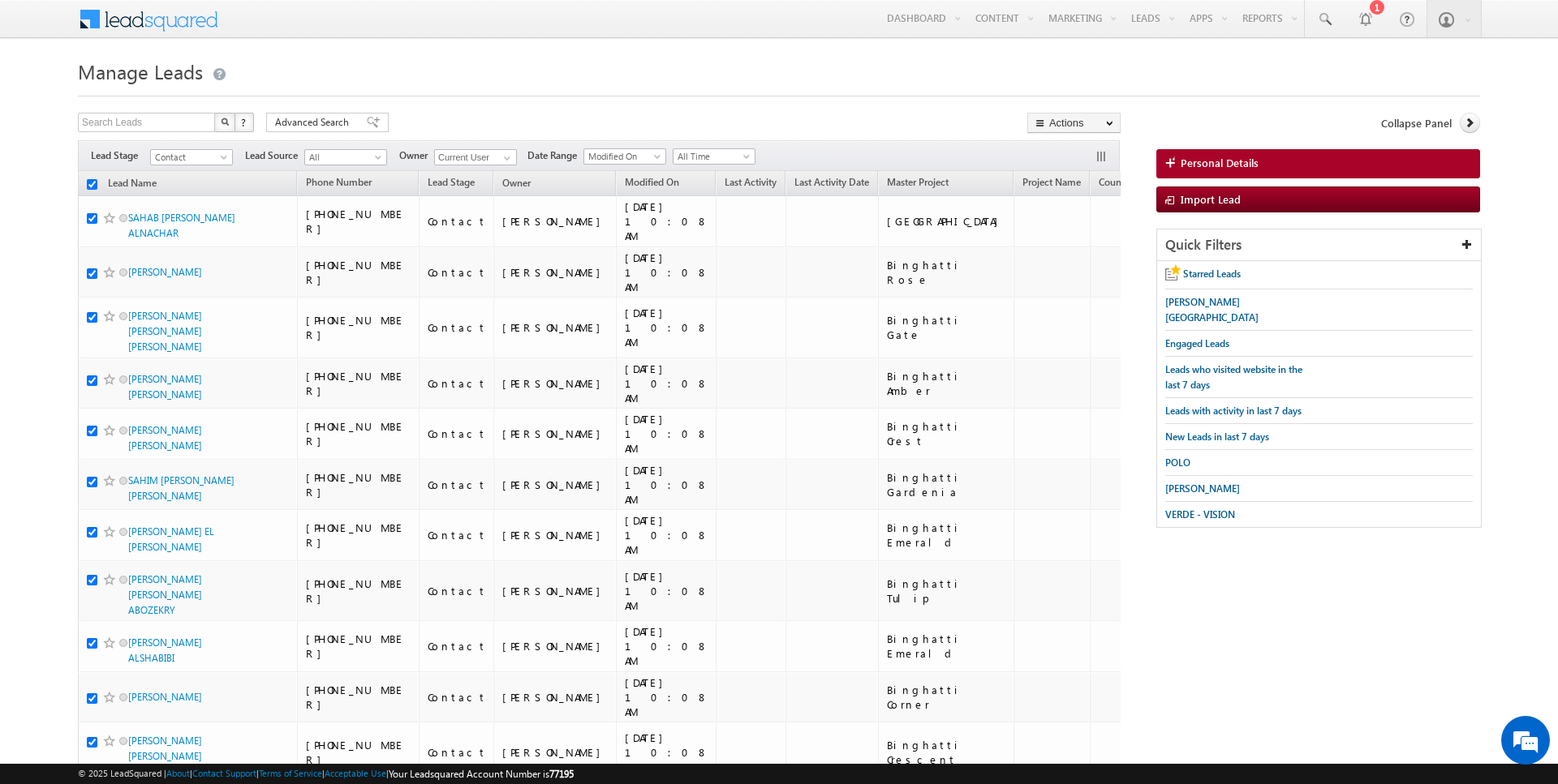
checkbox input "true"
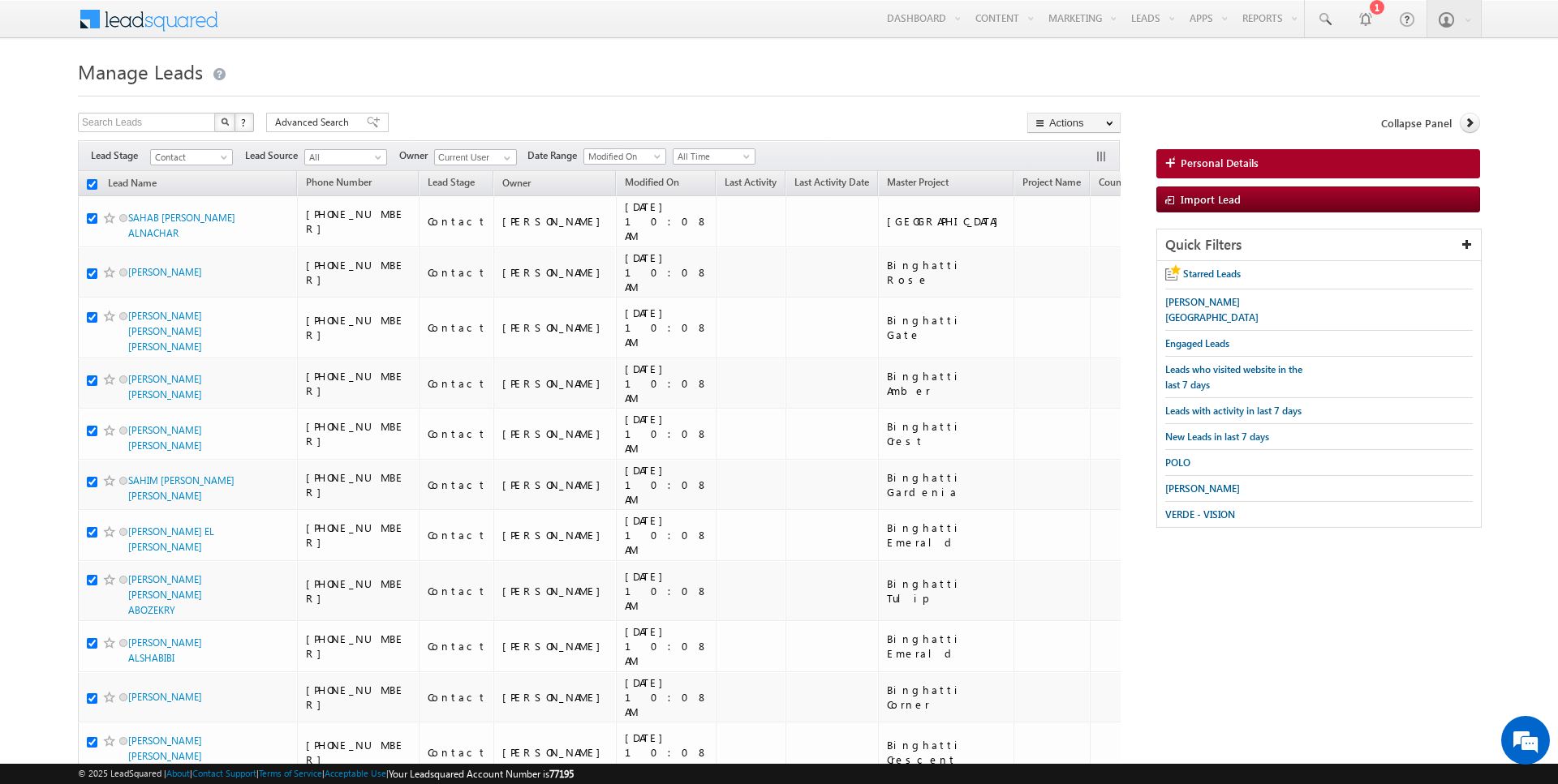
checkbox input "true"
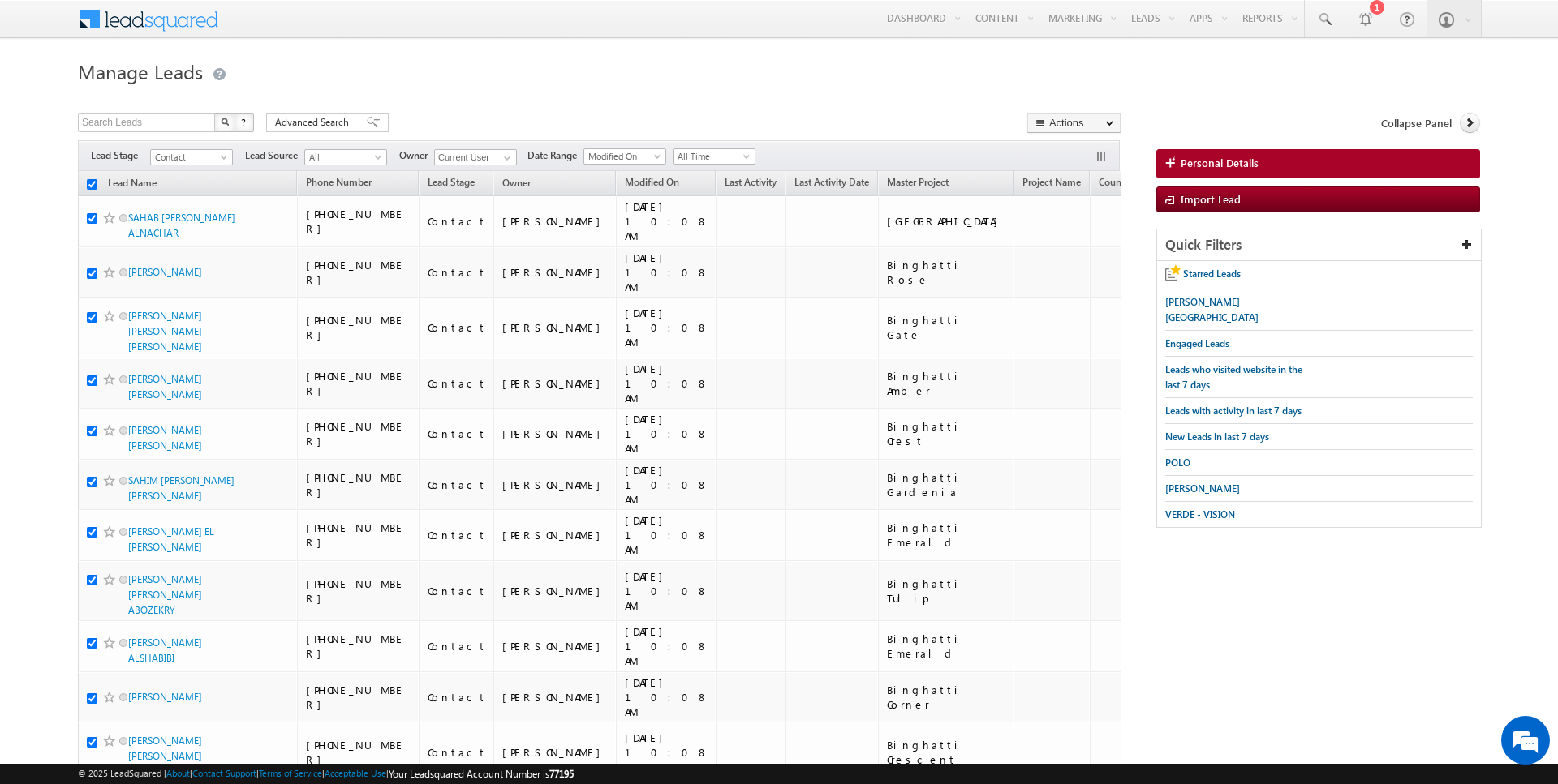
checkbox input "true"
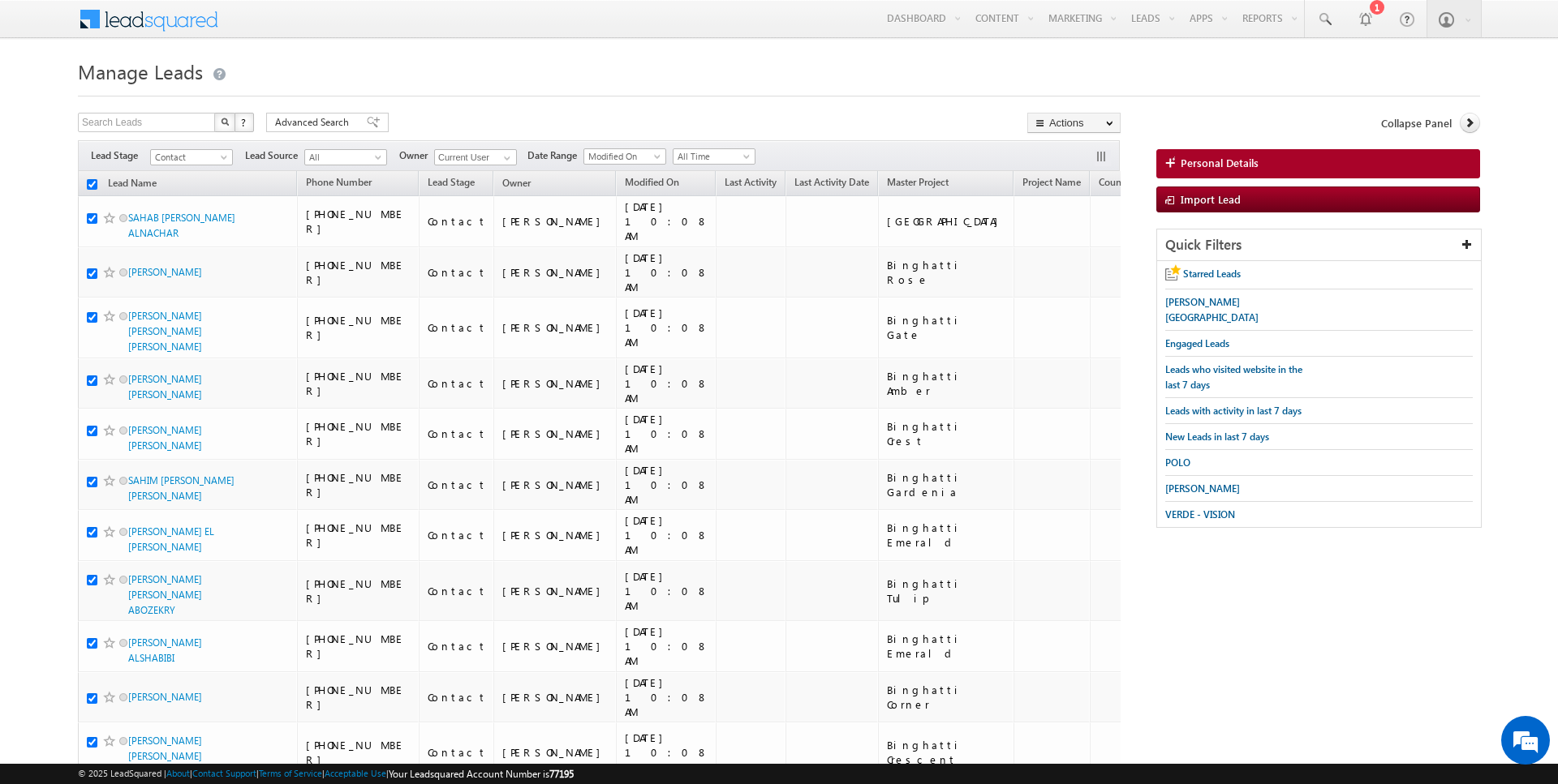
checkbox input "true"
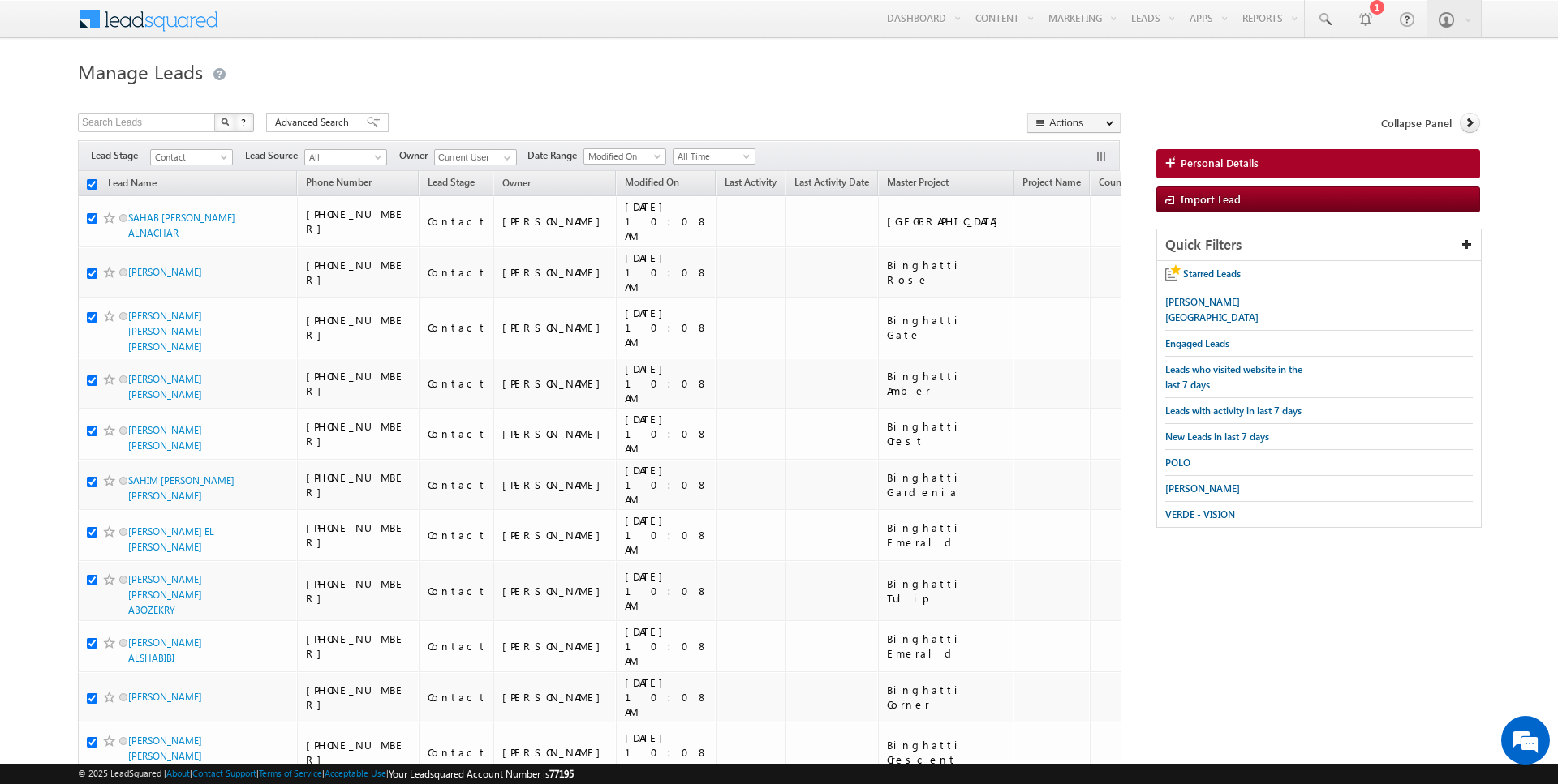
checkbox input "true"
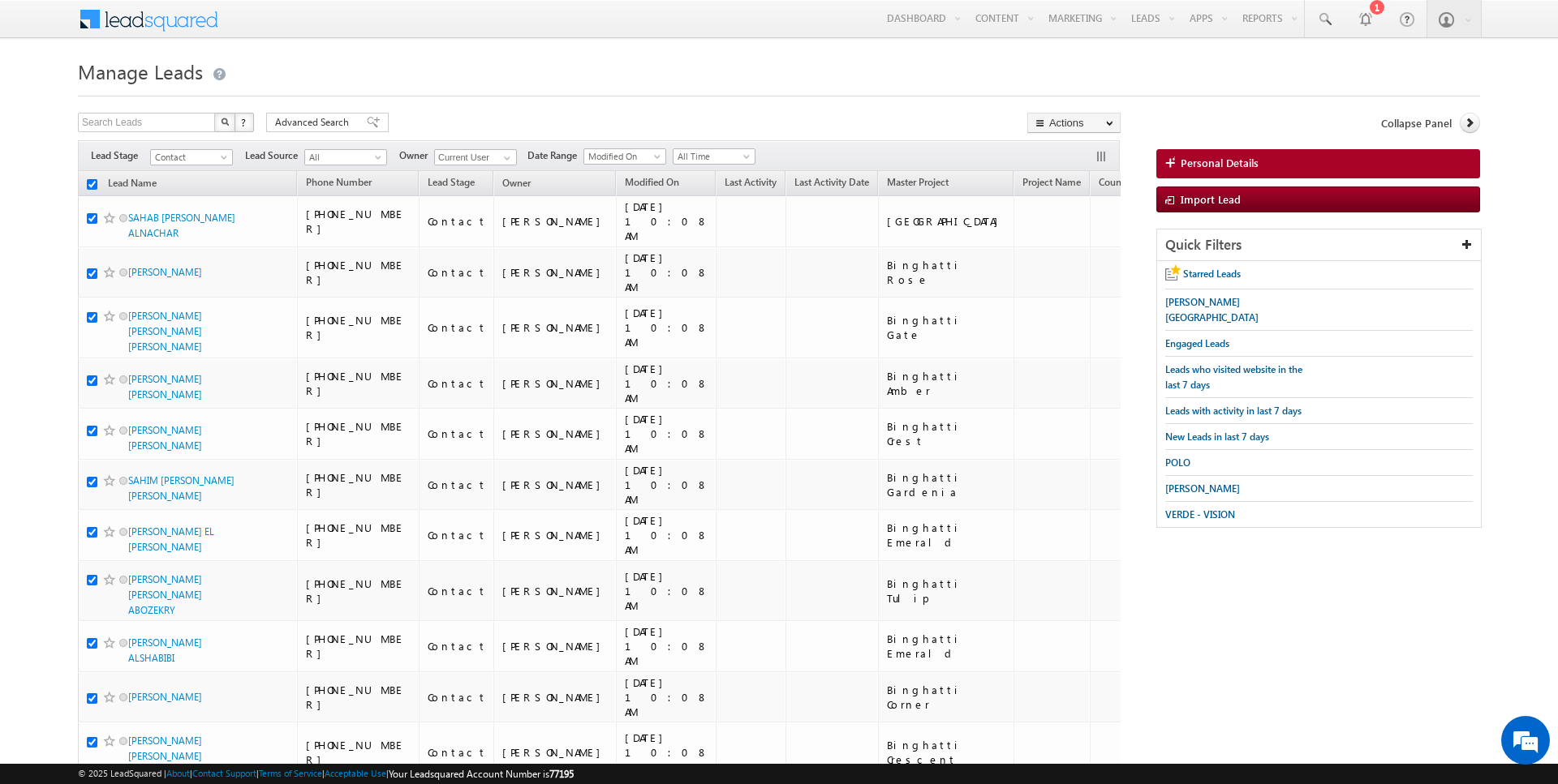
checkbox input "true"
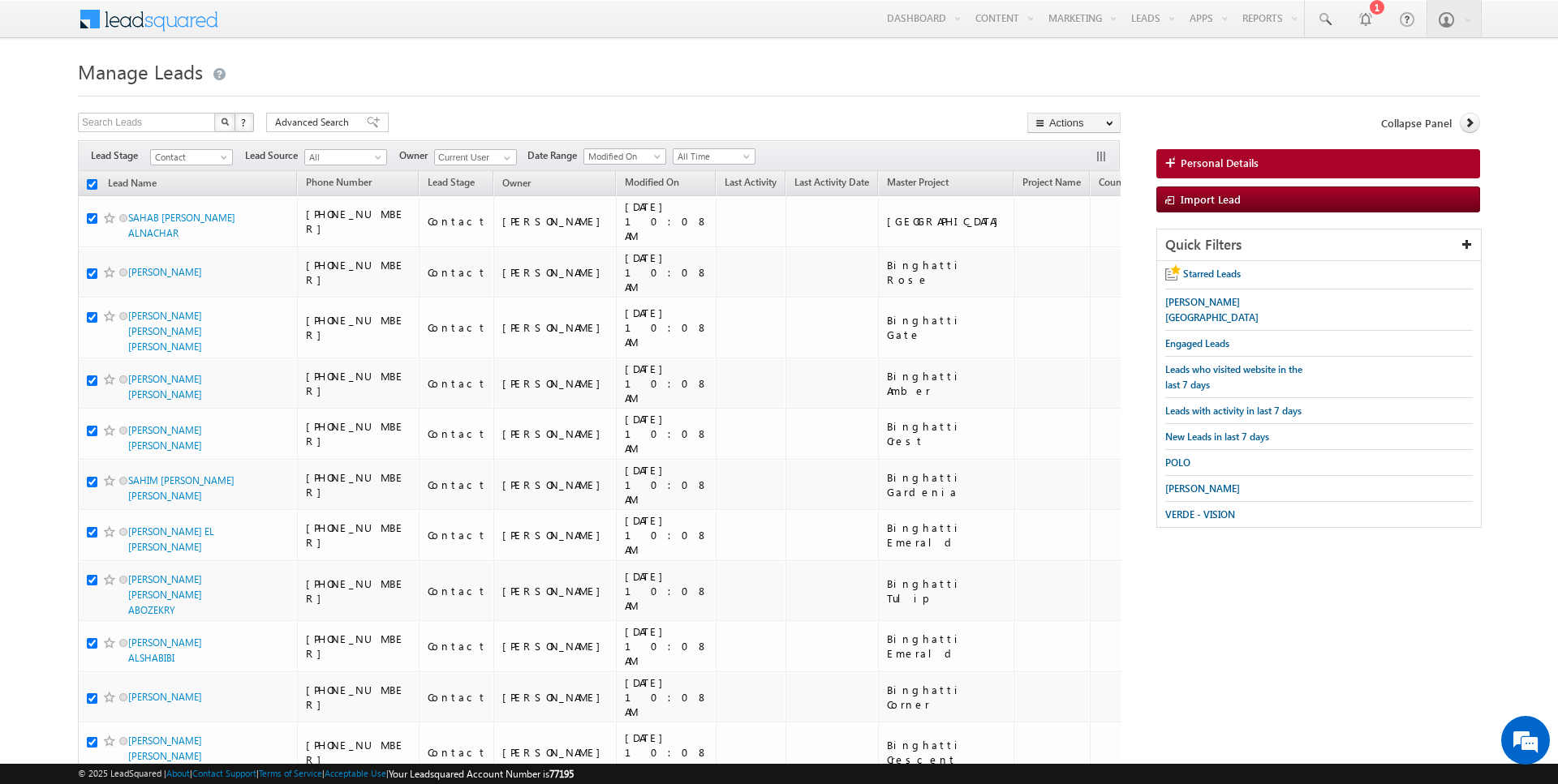
checkbox input "true"
click at [1070, 264] on link "Change Owner" at bounding box center [1074, 263] width 91 height 20
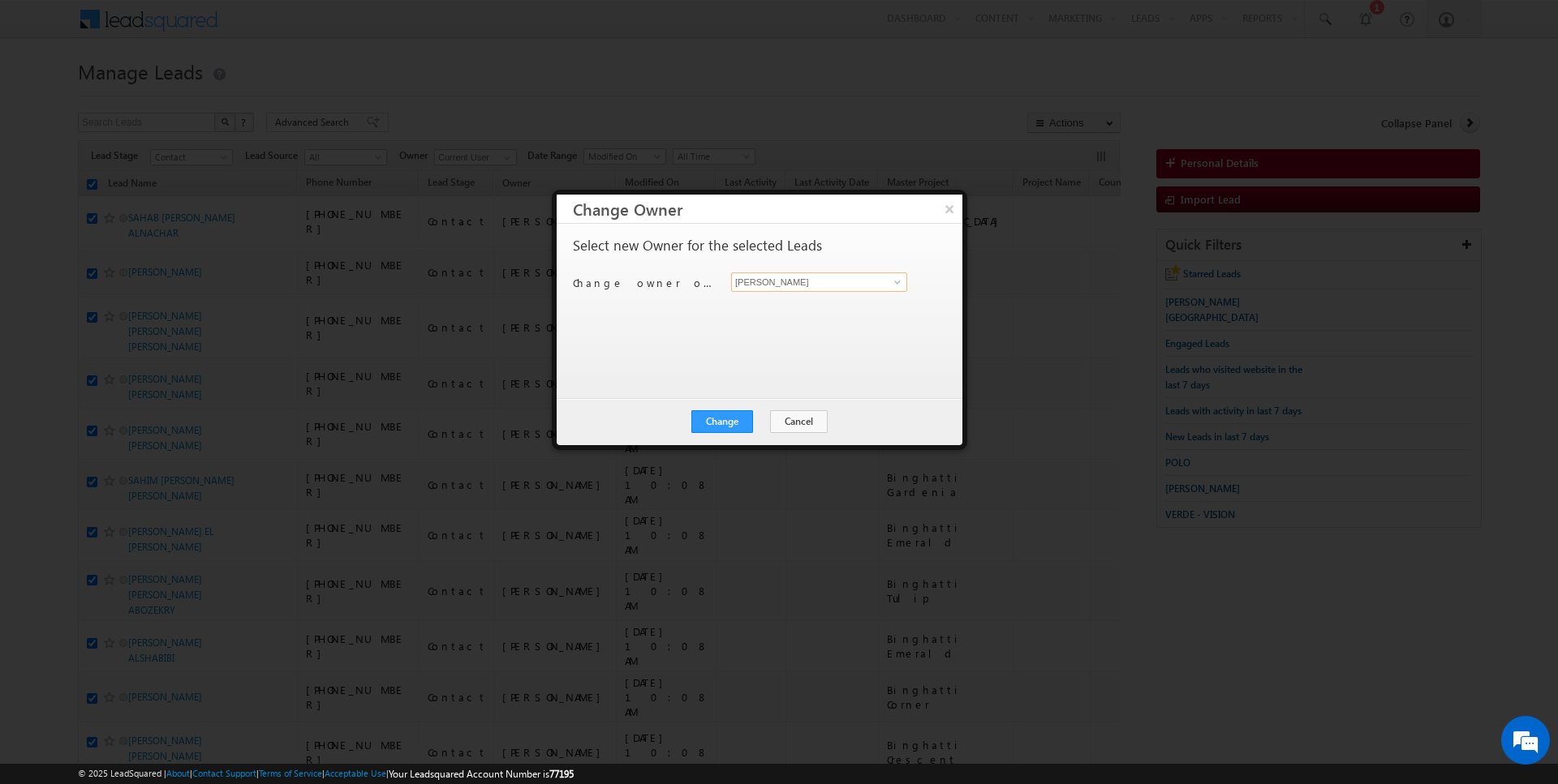
click at [792, 286] on input "[PERSON_NAME]" at bounding box center [819, 282] width 176 height 20
type input "[DATE][PERSON_NAME]"
click at [723, 430] on button "Change" at bounding box center [722, 421] width 62 height 22
click at [764, 423] on button "Close" at bounding box center [762, 421] width 52 height 22
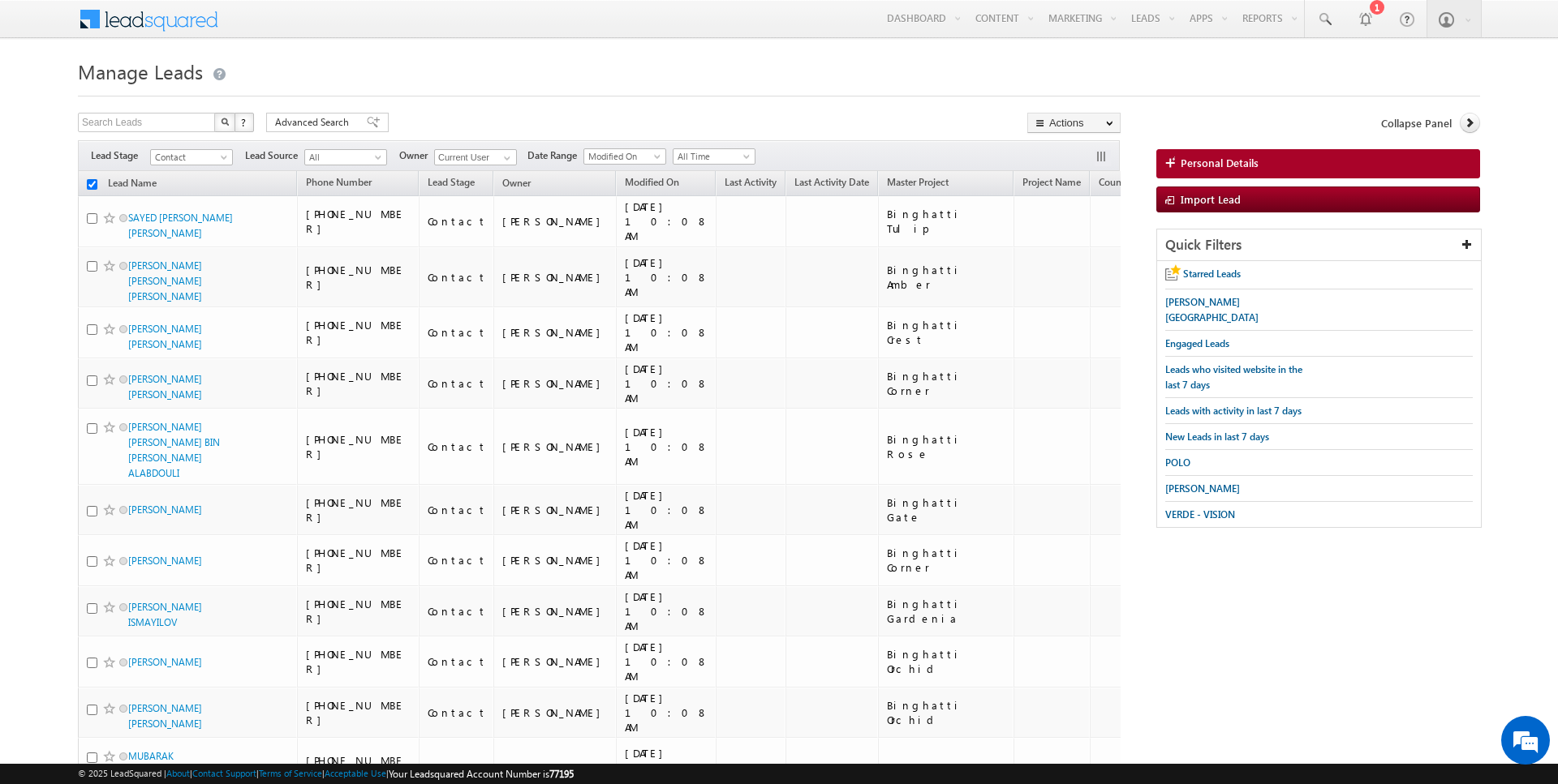
checkbox input "false"
